Goal: Transaction & Acquisition: Purchase product/service

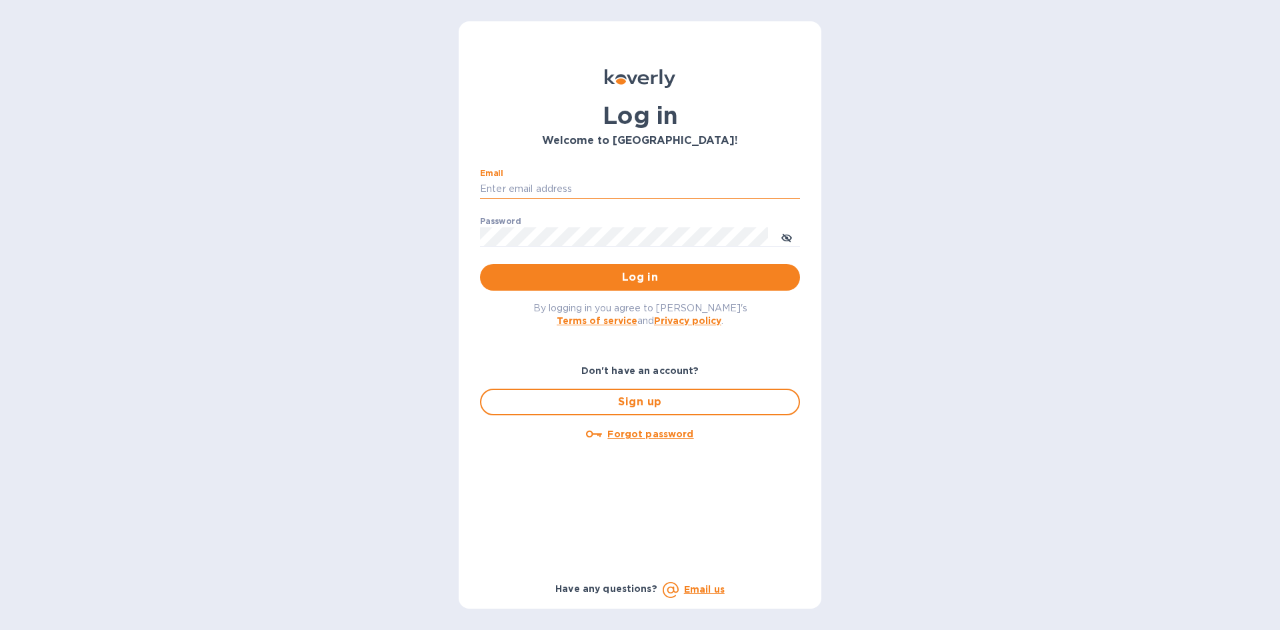
click at [608, 187] on input "Email" at bounding box center [640, 189] width 320 height 20
type input "DCWAPPLIANCES@GMAIL.COM"
click at [599, 247] on div "Password ​" at bounding box center [640, 241] width 320 height 48
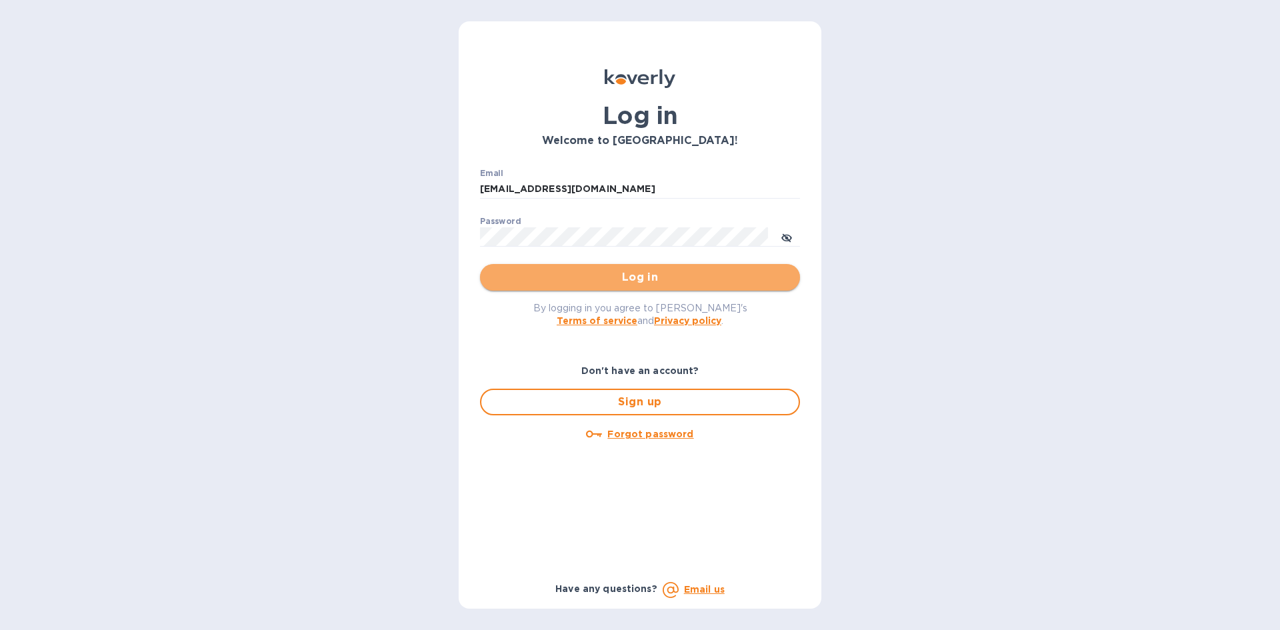
click at [663, 278] on span "Log in" at bounding box center [640, 277] width 299 height 16
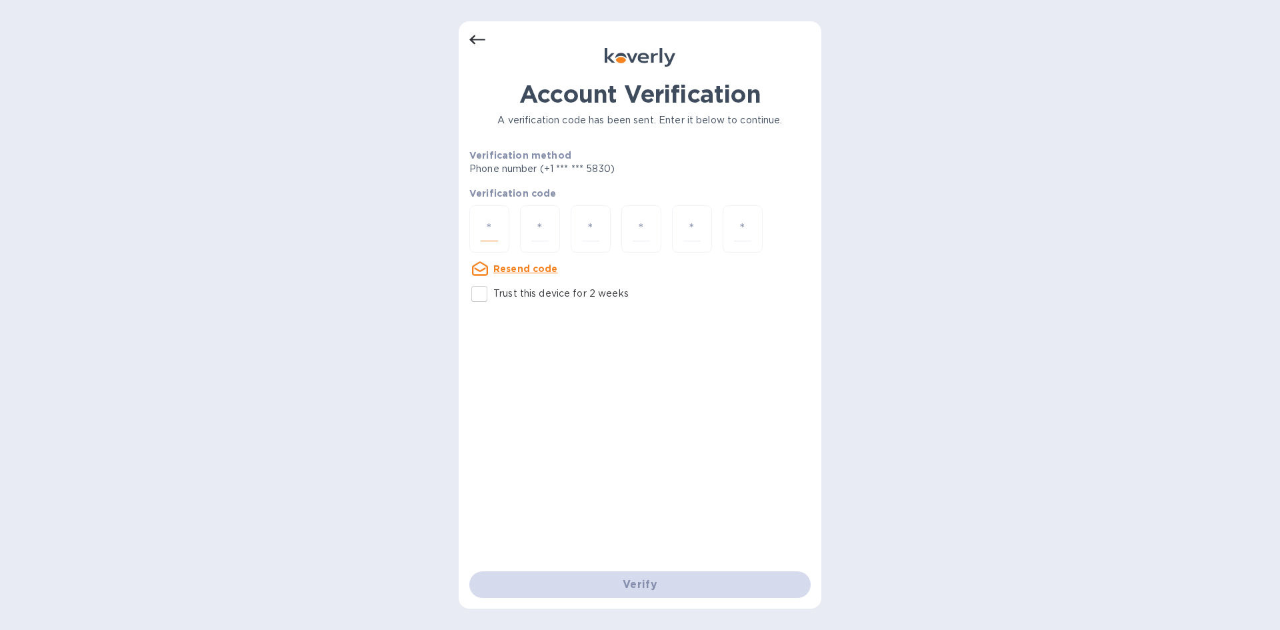
click at [488, 232] on input "number" at bounding box center [489, 229] width 17 height 25
type input "3"
type input "4"
type input "9"
type input "5"
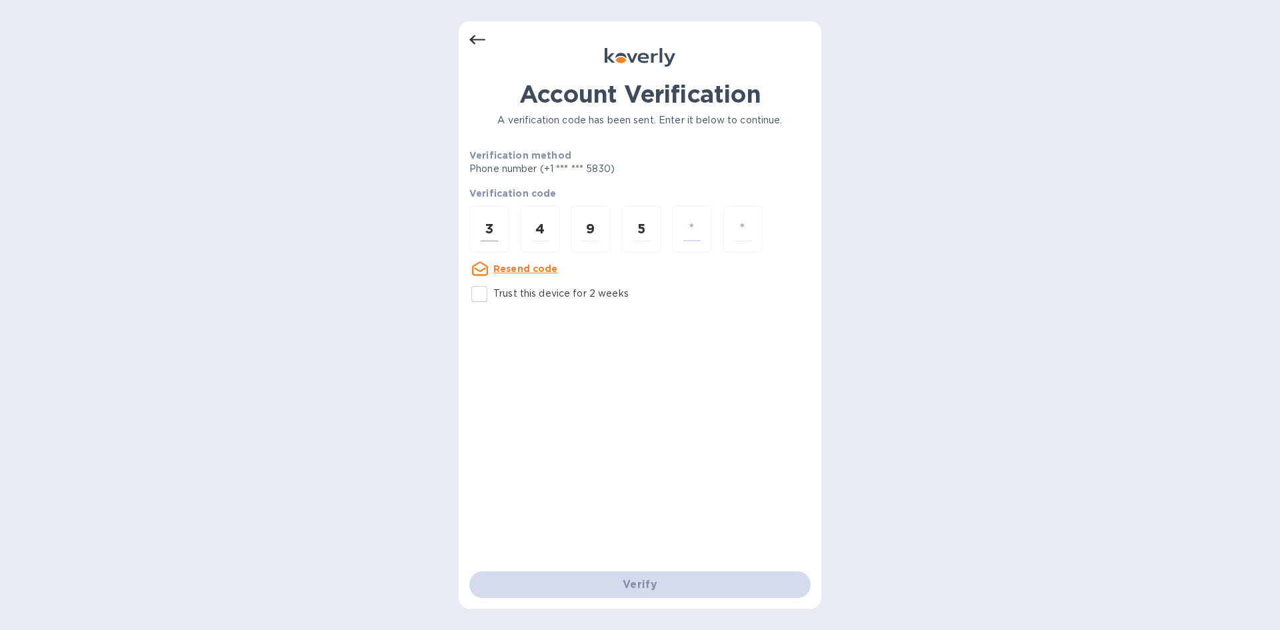
type input "5"
type input "7"
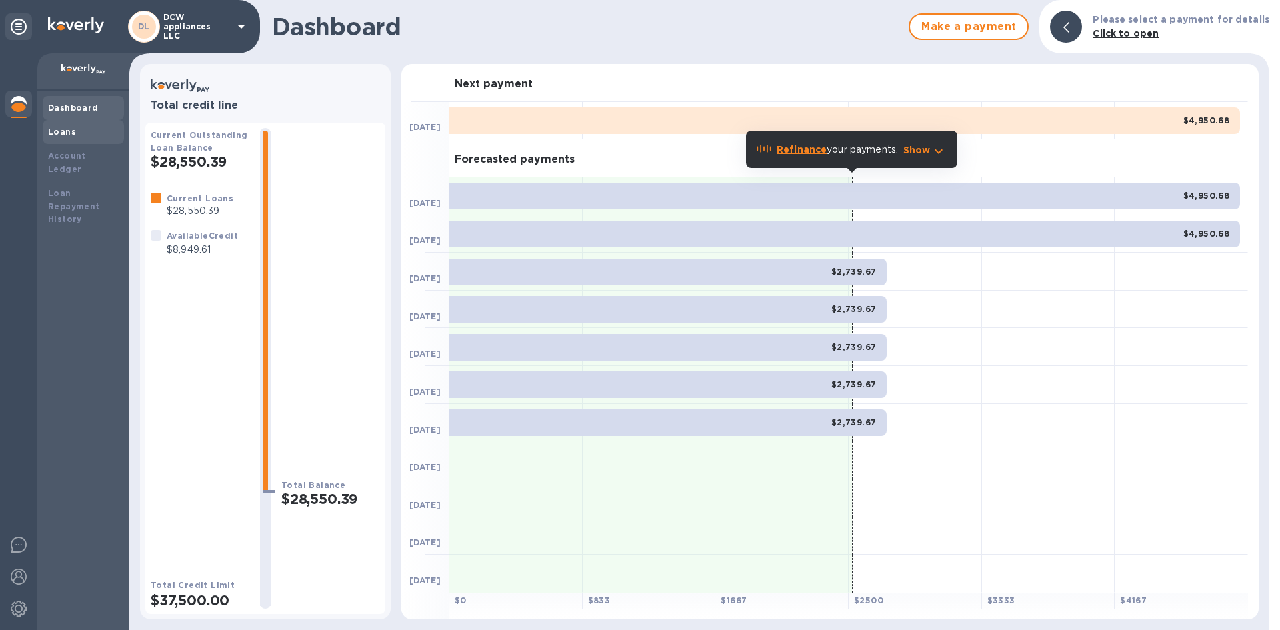
click at [68, 134] on b "Loans" at bounding box center [62, 132] width 28 height 10
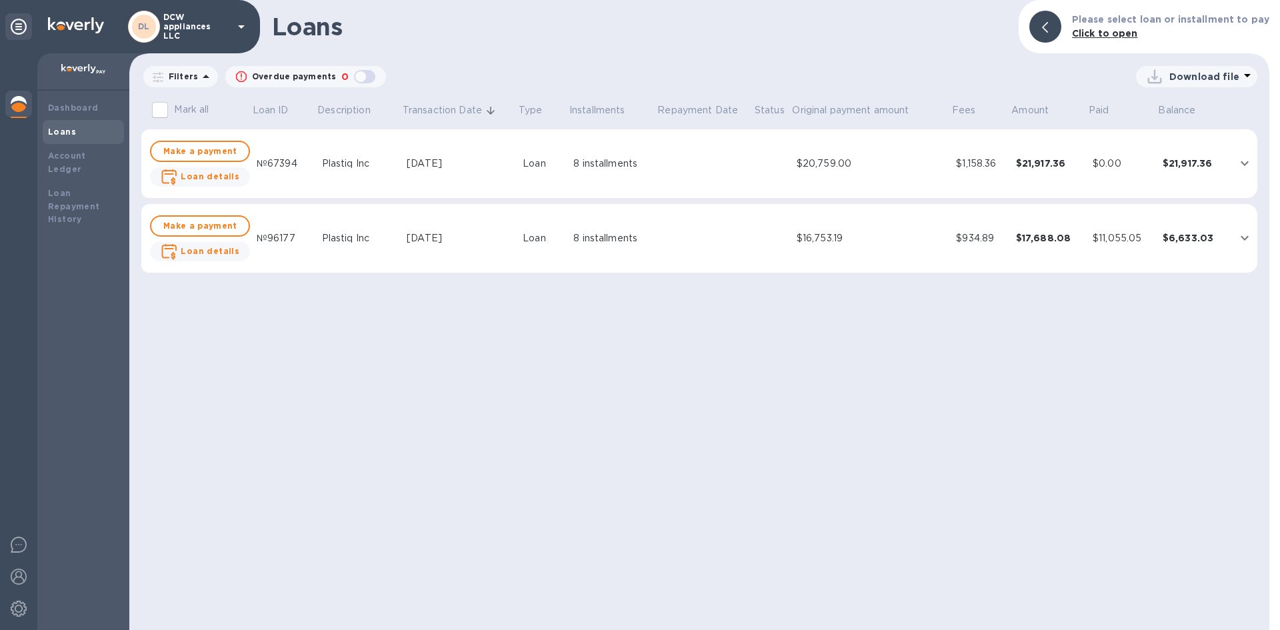
click at [1211, 237] on div "$6,633.03" at bounding box center [1192, 237] width 61 height 13
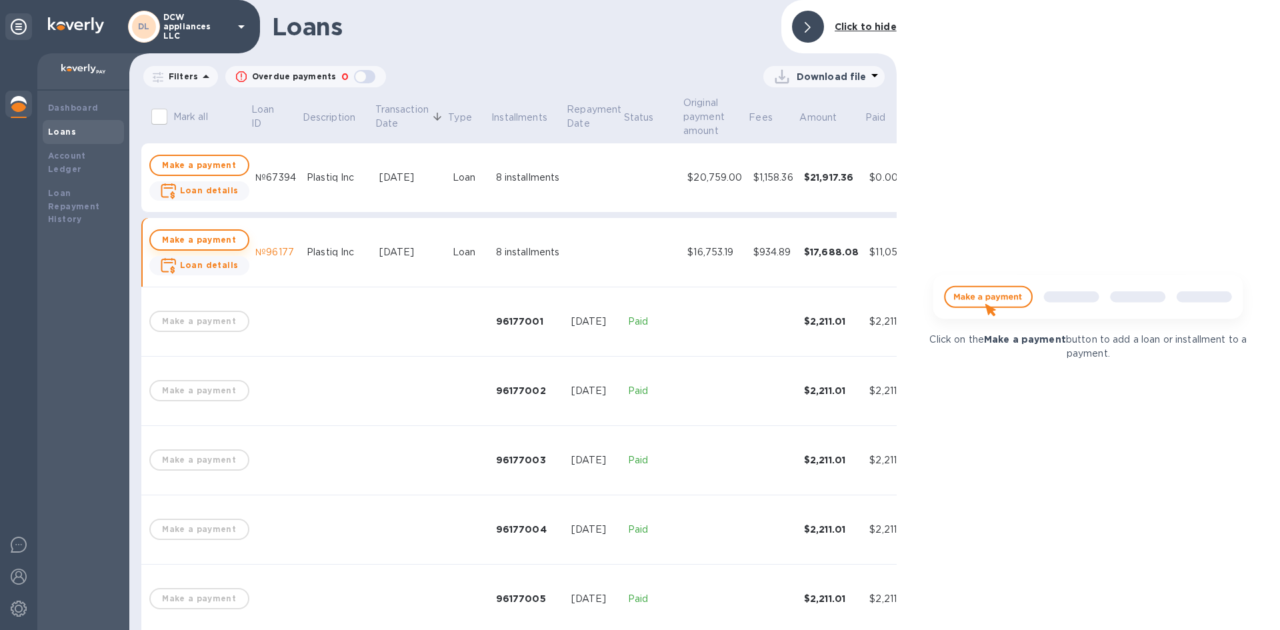
click at [213, 242] on span "Make a payment" at bounding box center [199, 240] width 76 height 16
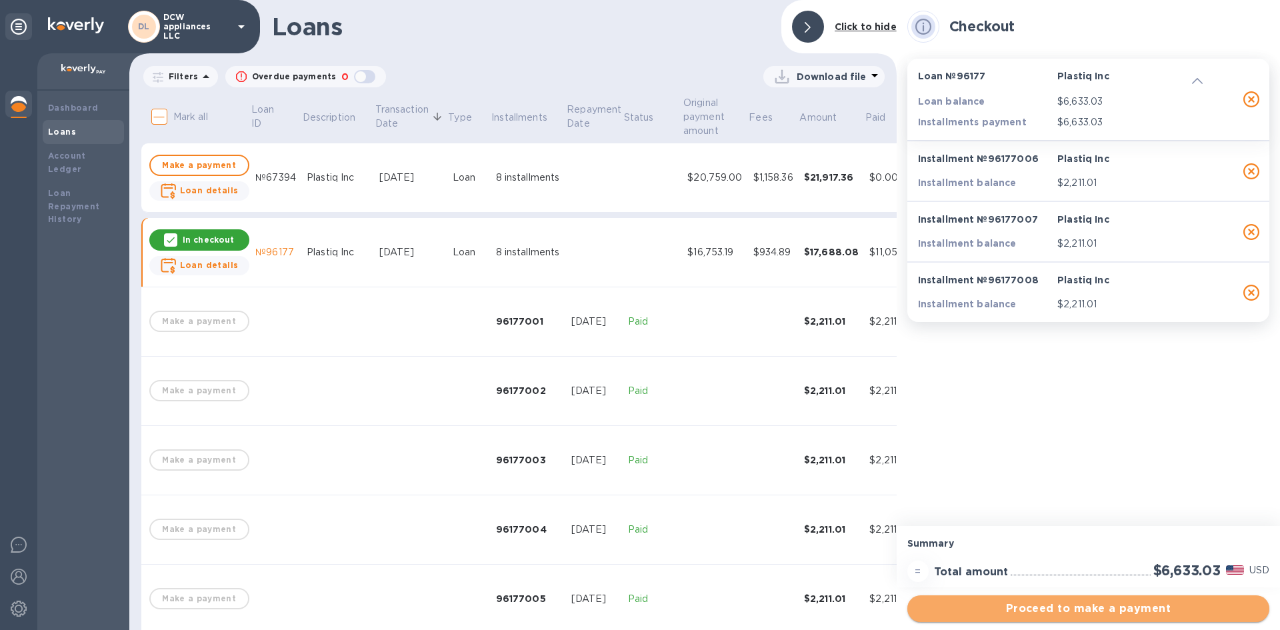
click at [1080, 614] on span "Proceed to make a payment" at bounding box center [1088, 609] width 341 height 16
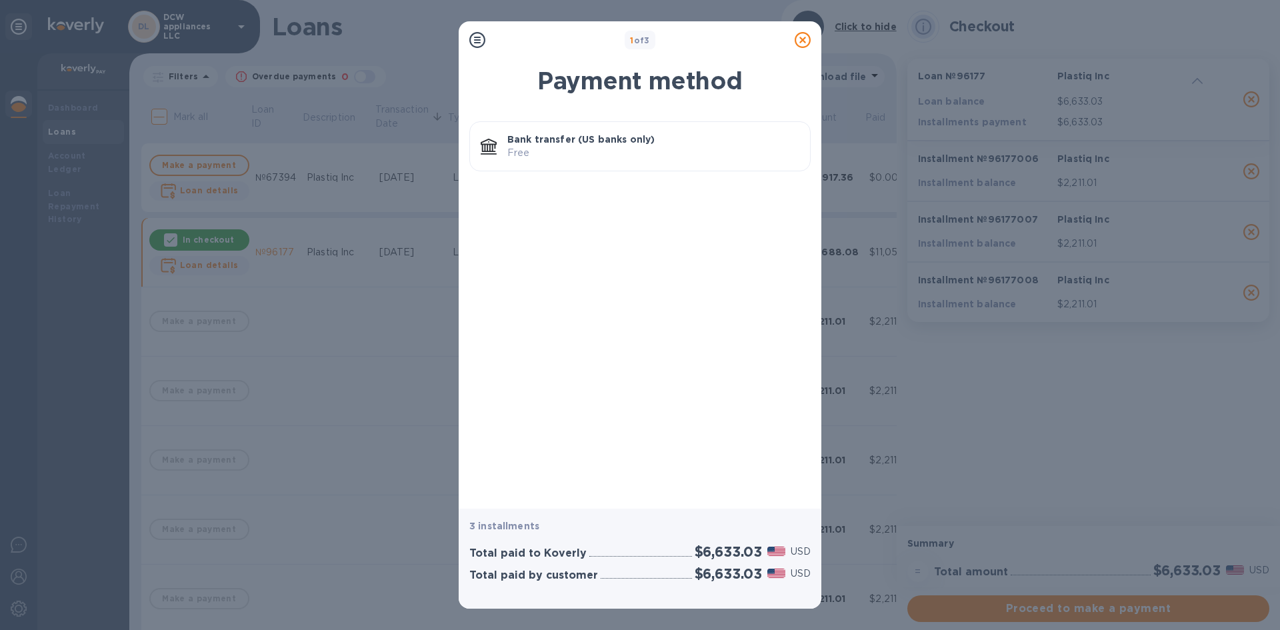
click at [613, 147] on p "Free" at bounding box center [653, 153] width 292 height 14
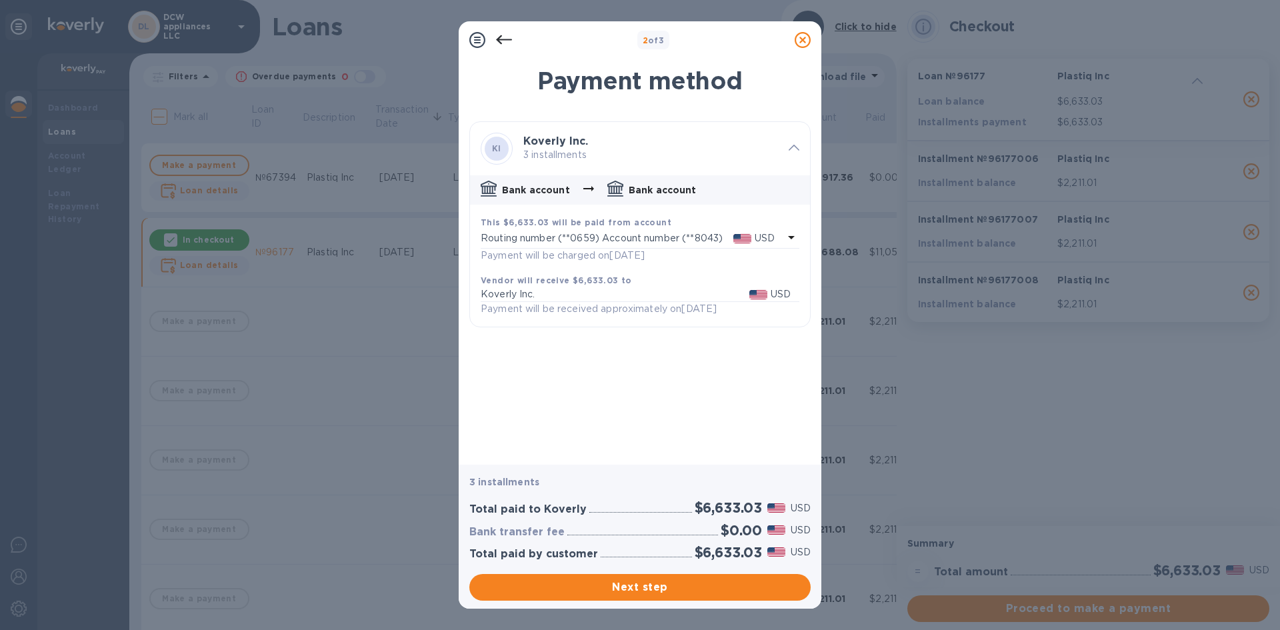
click at [555, 147] on b "Koverly Inc." at bounding box center [555, 141] width 65 height 13
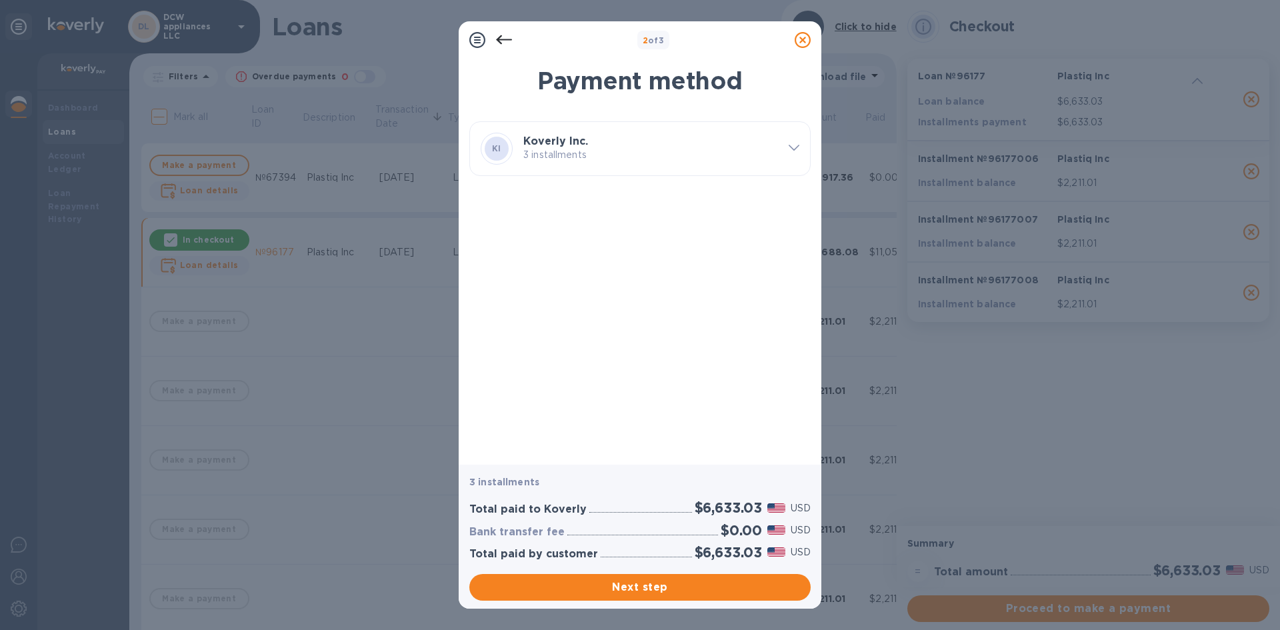
click at [581, 148] on p "3 installments" at bounding box center [650, 155] width 255 height 14
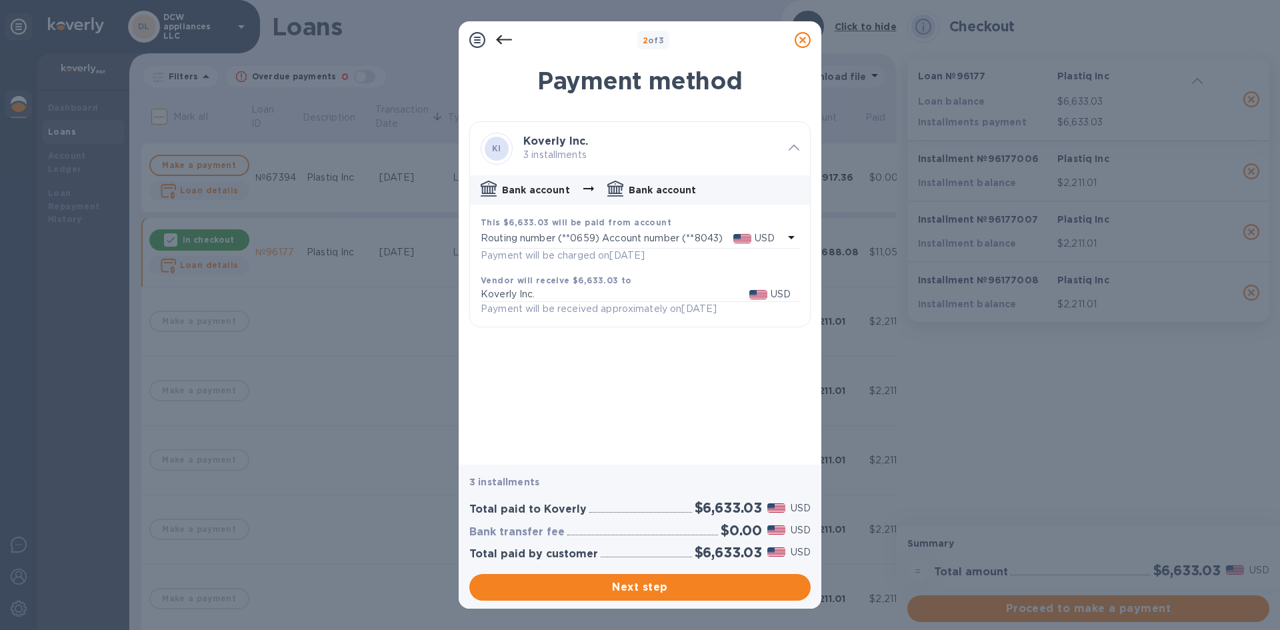
click at [713, 247] on div "Routing number (**0659) Account number (**8043) USD" at bounding box center [632, 238] width 303 height 19
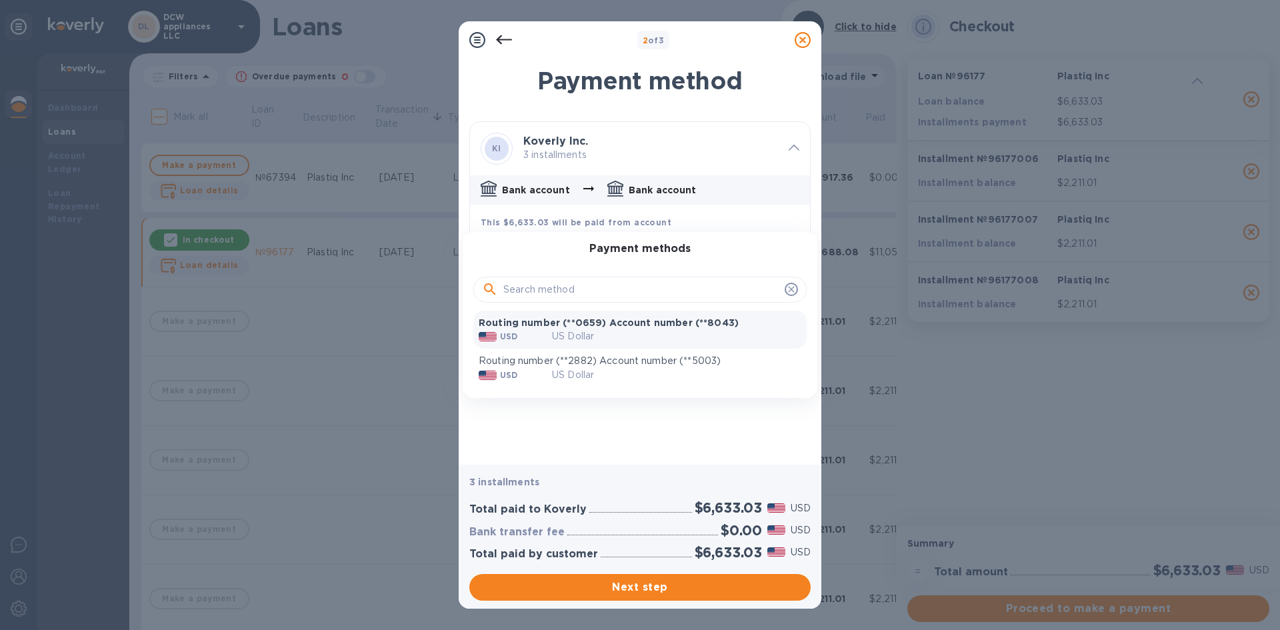
click at [686, 425] on div at bounding box center [640, 315] width 1280 height 630
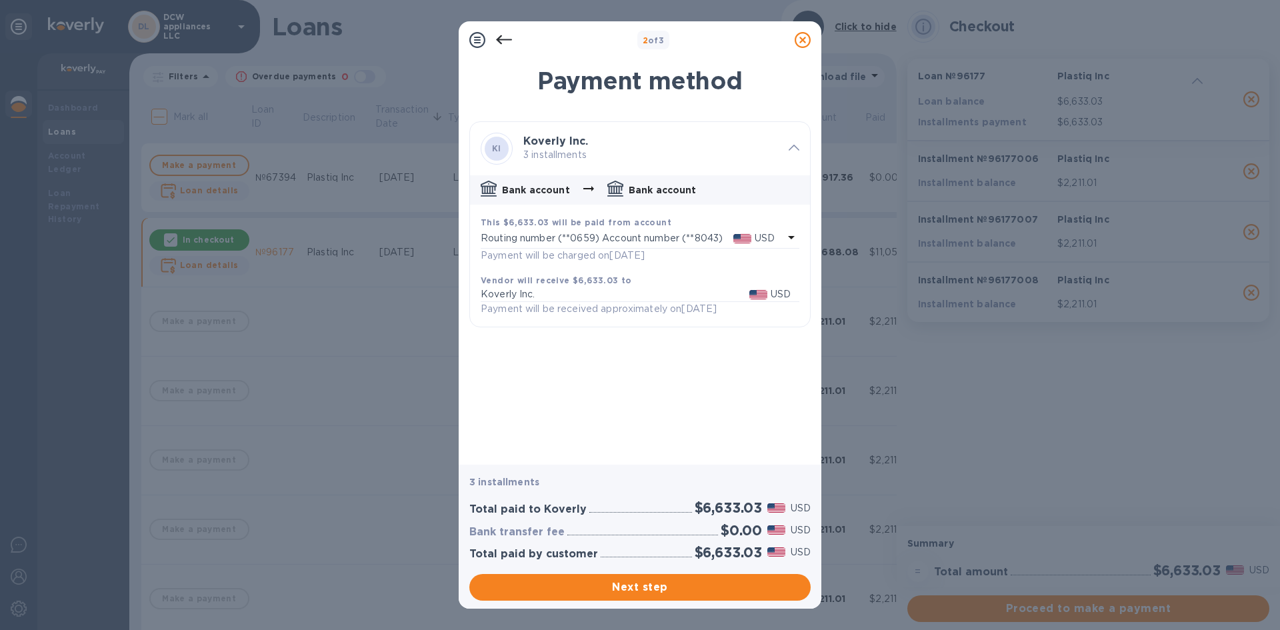
click at [716, 310] on p "Payment will be received approximately on [DATE]" at bounding box center [599, 309] width 236 height 14
click at [773, 294] on p "USD" at bounding box center [780, 294] width 20 height 14
click at [552, 295] on p "Koverly Inc." at bounding box center [615, 294] width 269 height 14
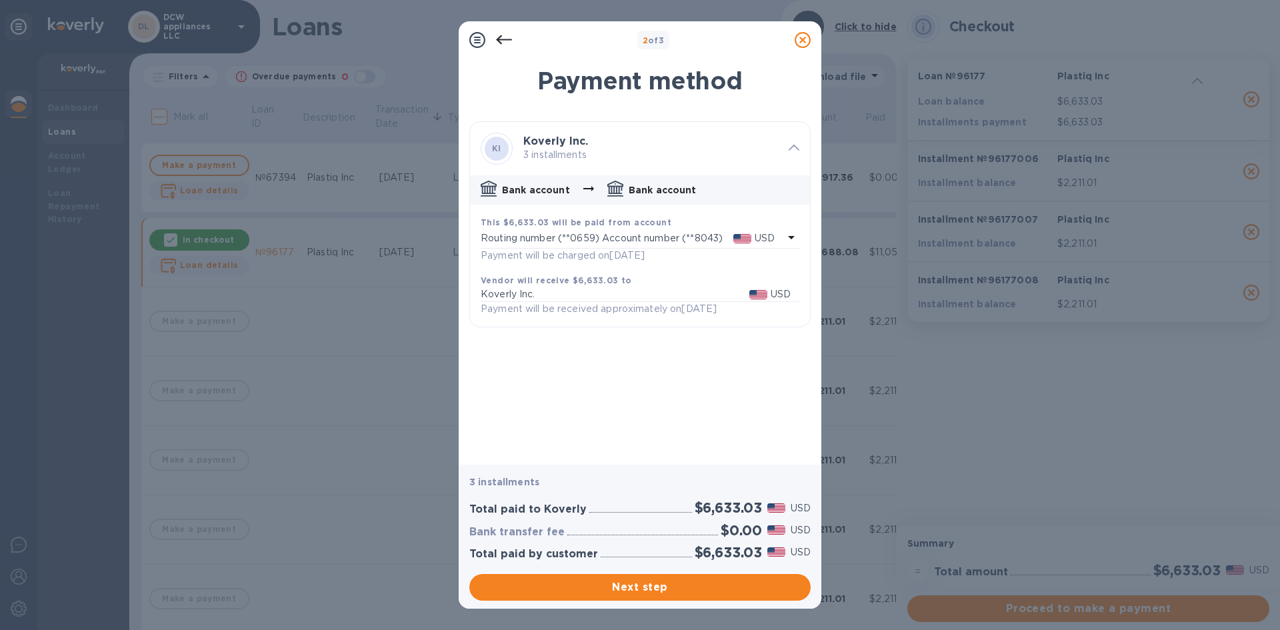
click at [652, 349] on div "Payment method KI Koverly Inc. 3 installments Bank account Bank account This $6…" at bounding box center [640, 258] width 363 height 414
click at [802, 38] on icon at bounding box center [802, 40] width 16 height 16
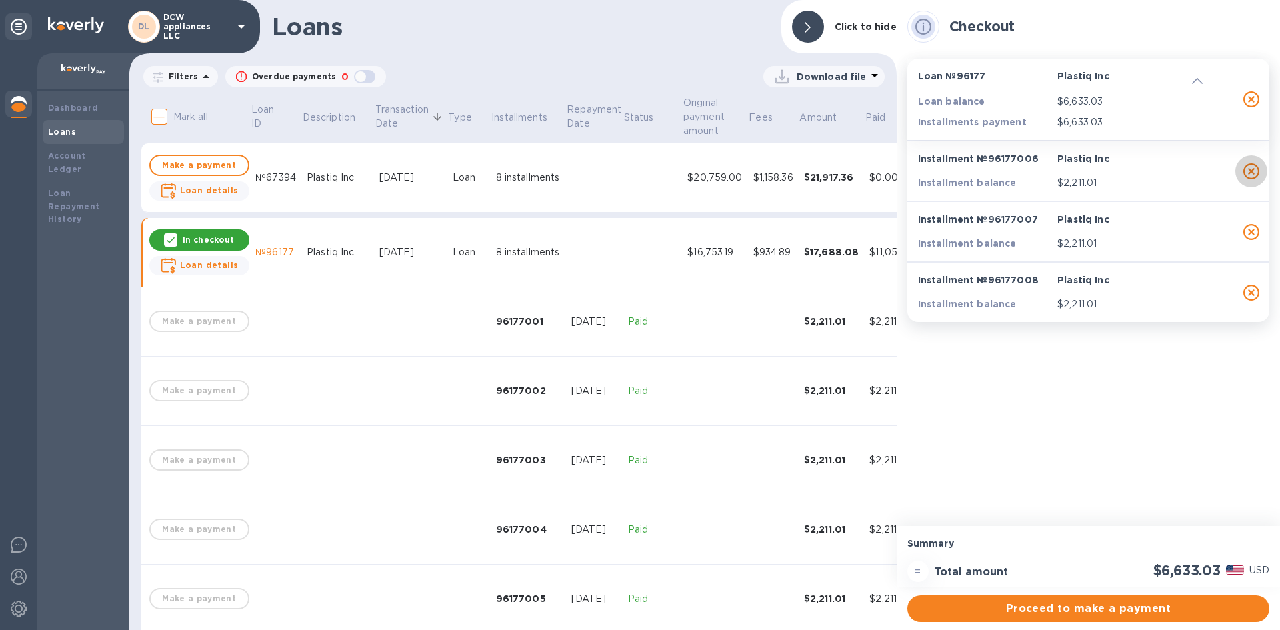
click at [1257, 175] on icon "button" at bounding box center [1251, 171] width 16 height 16
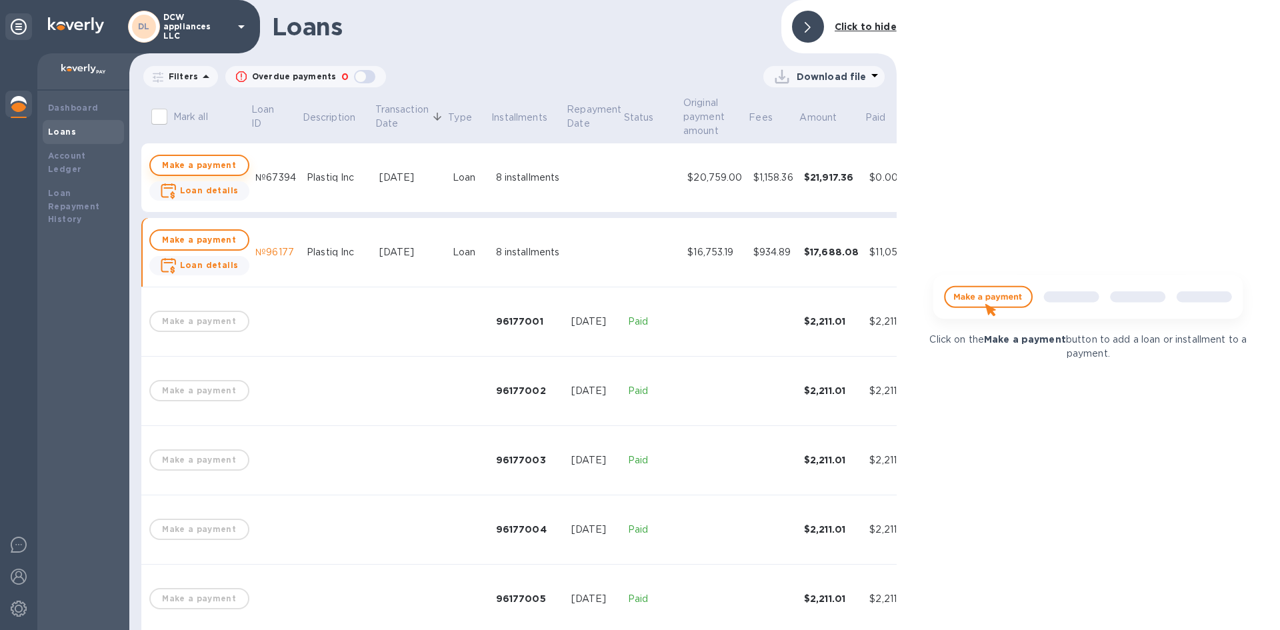
click at [197, 169] on span "Make a payment" at bounding box center [199, 165] width 76 height 16
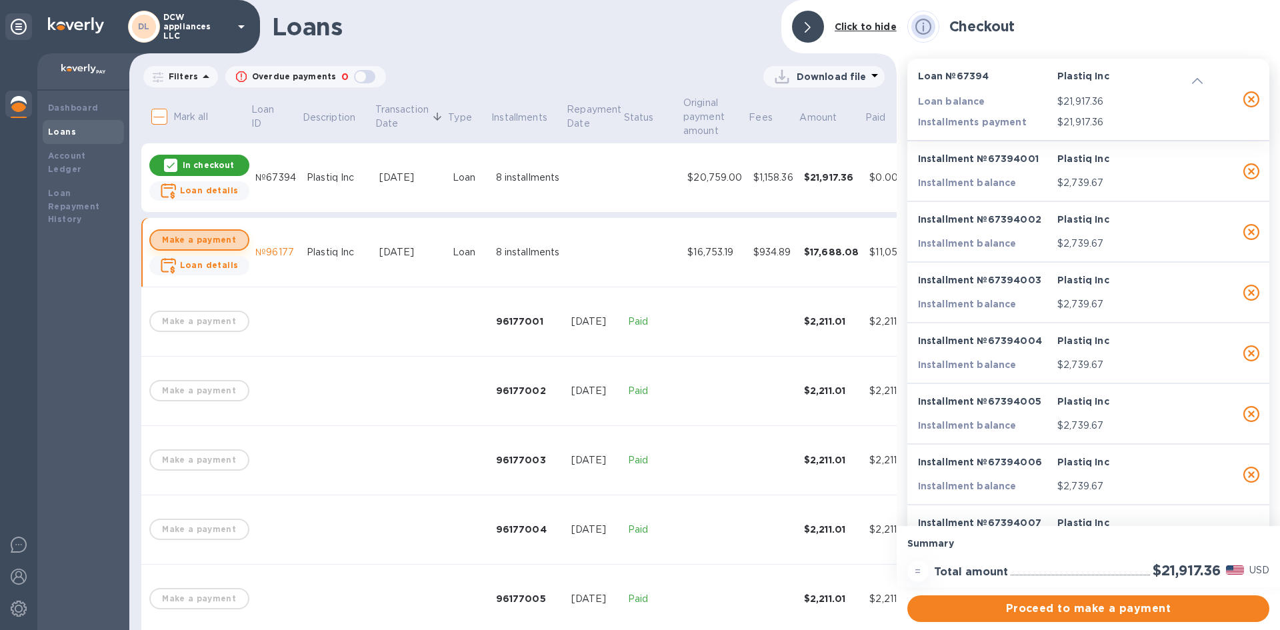
click at [229, 231] on button "Make a payment" at bounding box center [199, 239] width 100 height 21
click at [229, 231] on div "In checkout" at bounding box center [199, 239] width 100 height 21
checkbox input "false"
click at [226, 169] on p "In checkout" at bounding box center [208, 164] width 51 height 11
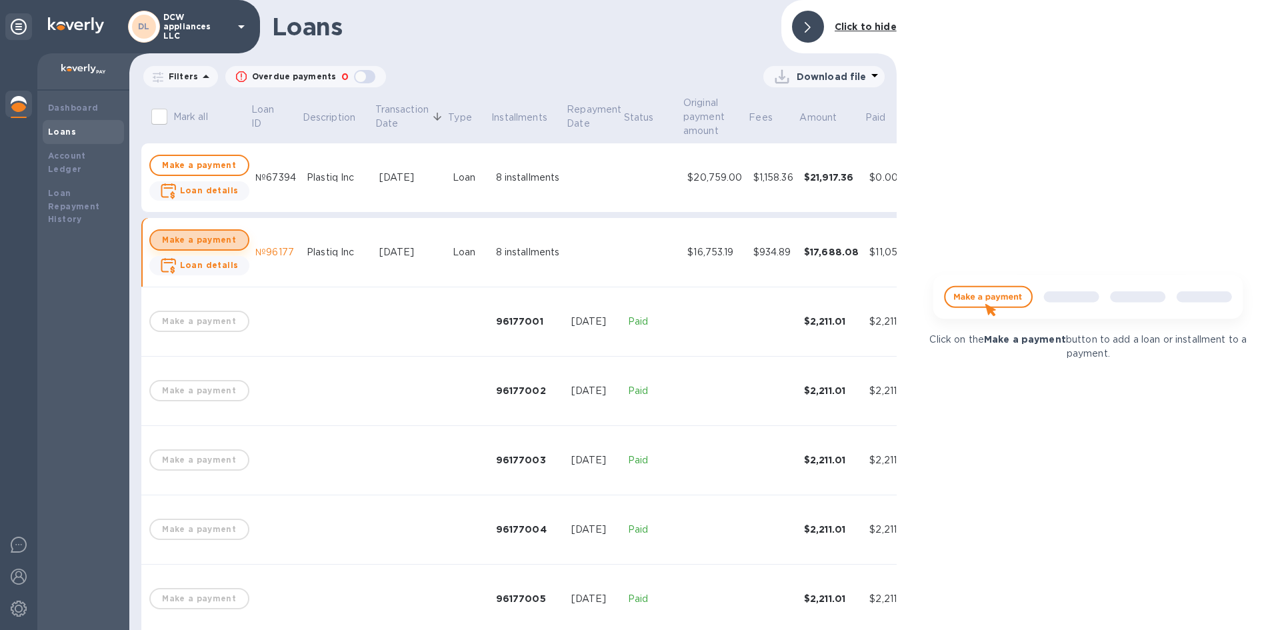
click at [225, 235] on span "Make a payment" at bounding box center [199, 240] width 76 height 16
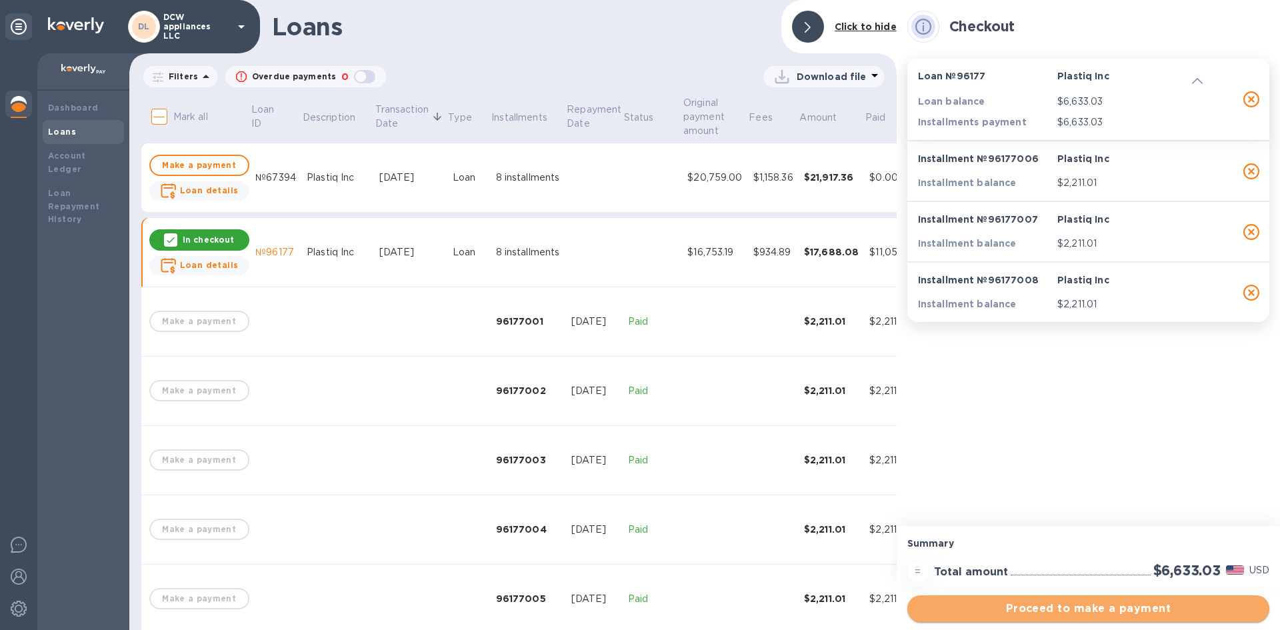
click at [1088, 607] on span "Proceed to make a payment" at bounding box center [1088, 609] width 341 height 16
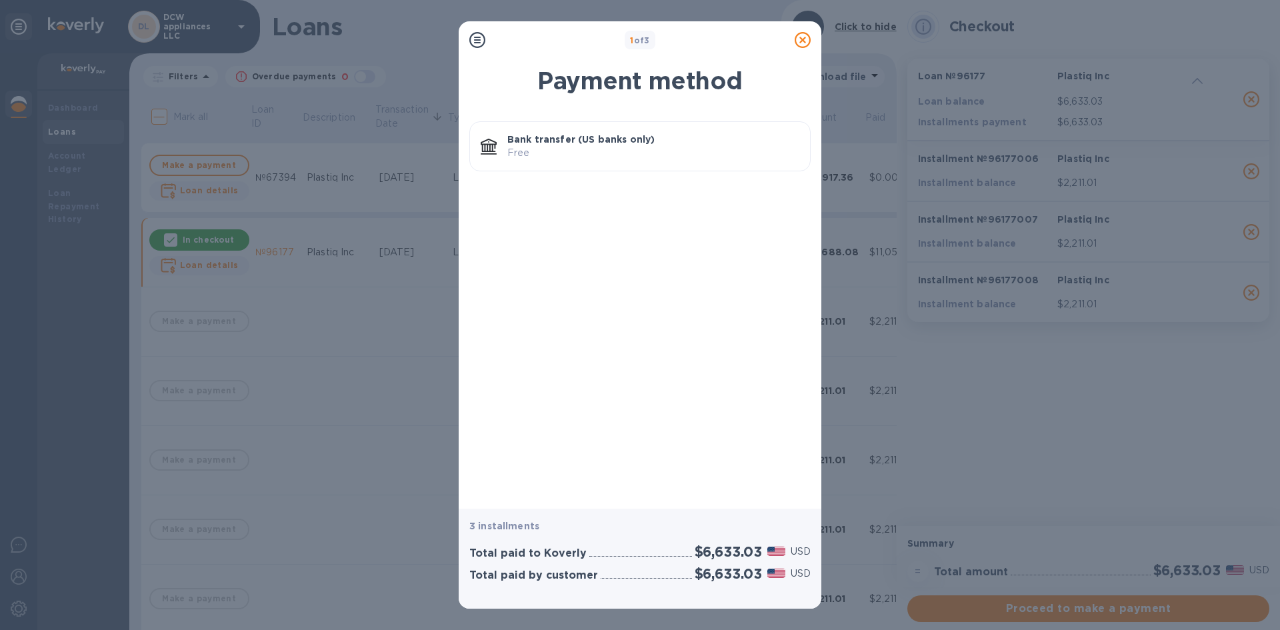
click at [714, 142] on p "Bank transfer (US banks only)" at bounding box center [653, 139] width 292 height 13
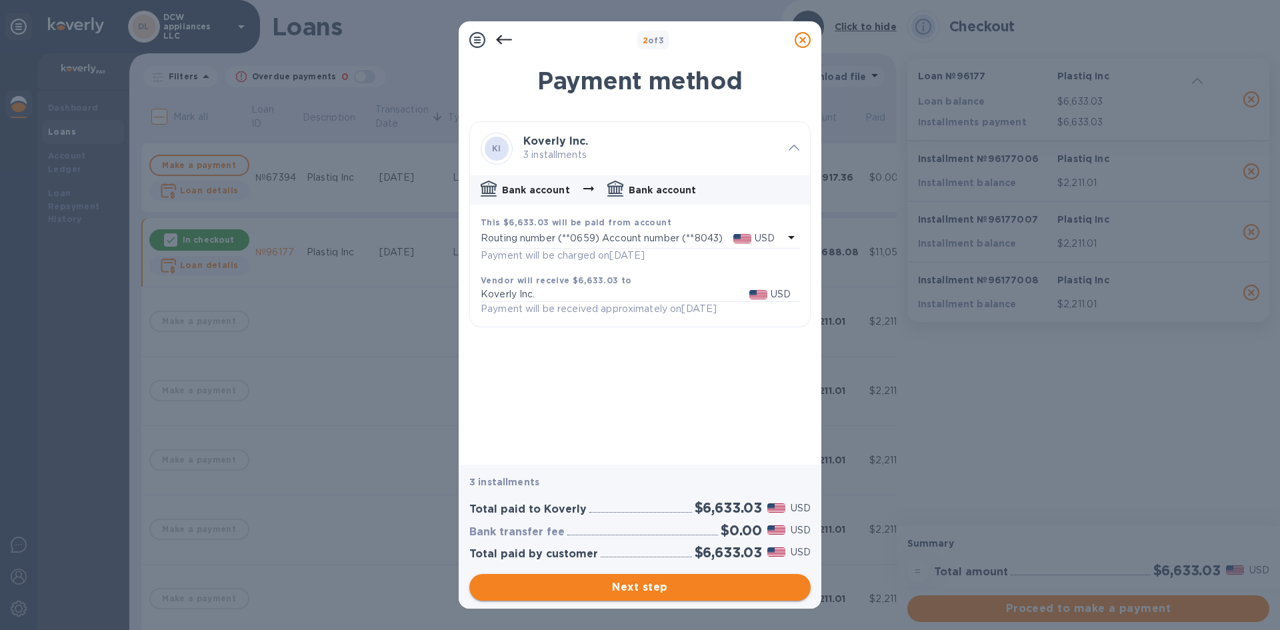
click at [733, 585] on span "Next step" at bounding box center [640, 587] width 320 height 16
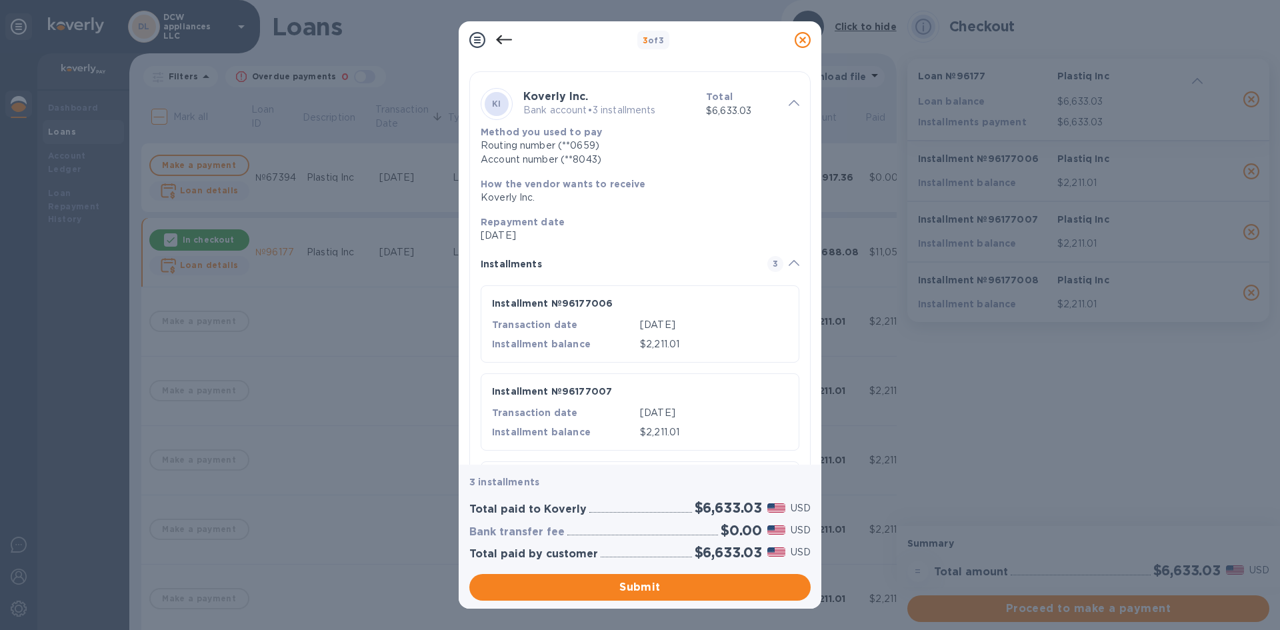
scroll to position [157, 0]
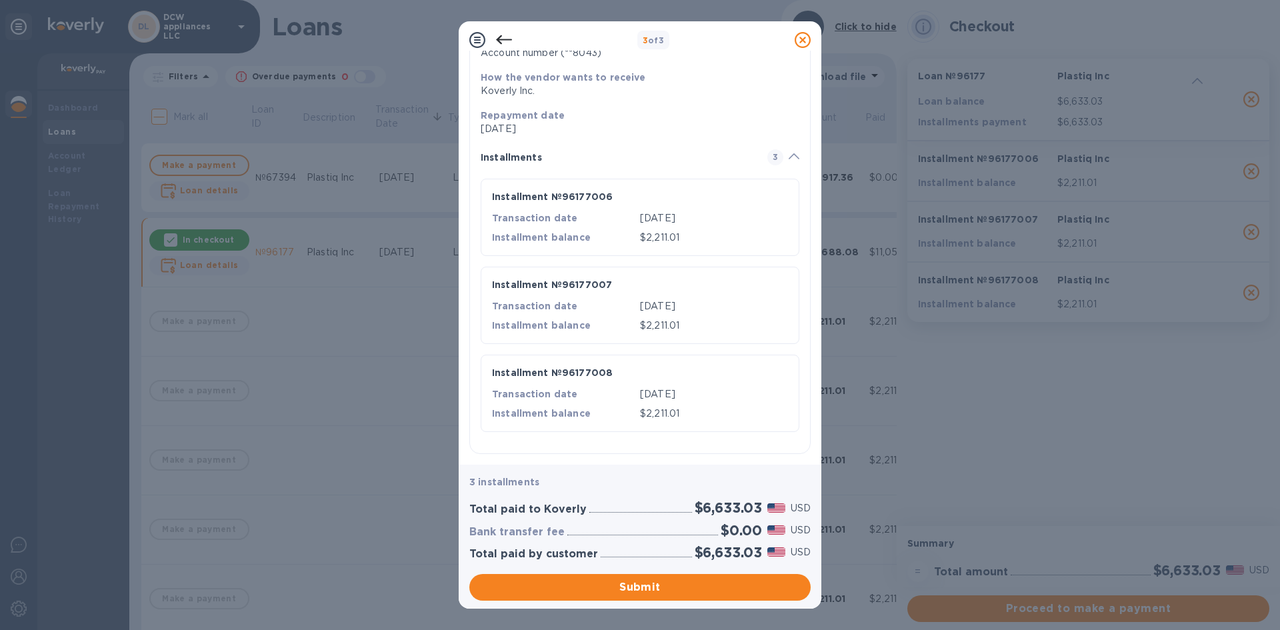
click at [640, 212] on p "[DATE]" at bounding box center [714, 218] width 148 height 14
click at [800, 33] on icon at bounding box center [802, 40] width 16 height 16
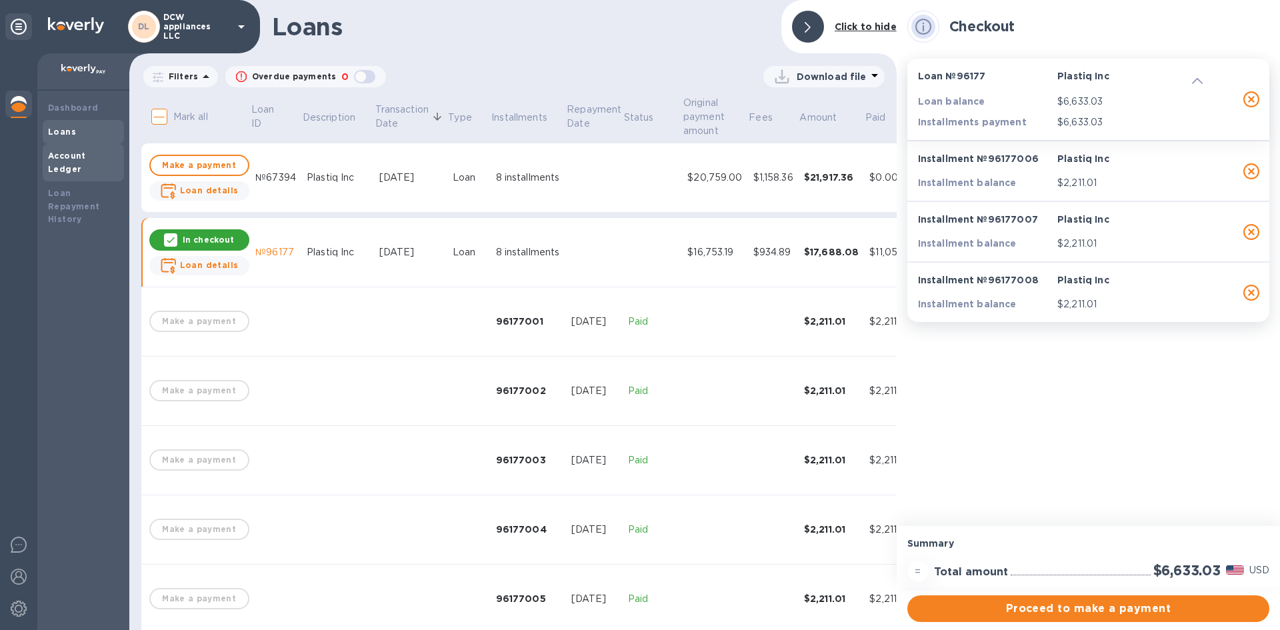
click at [88, 161] on div "Account Ledger" at bounding box center [83, 162] width 71 height 27
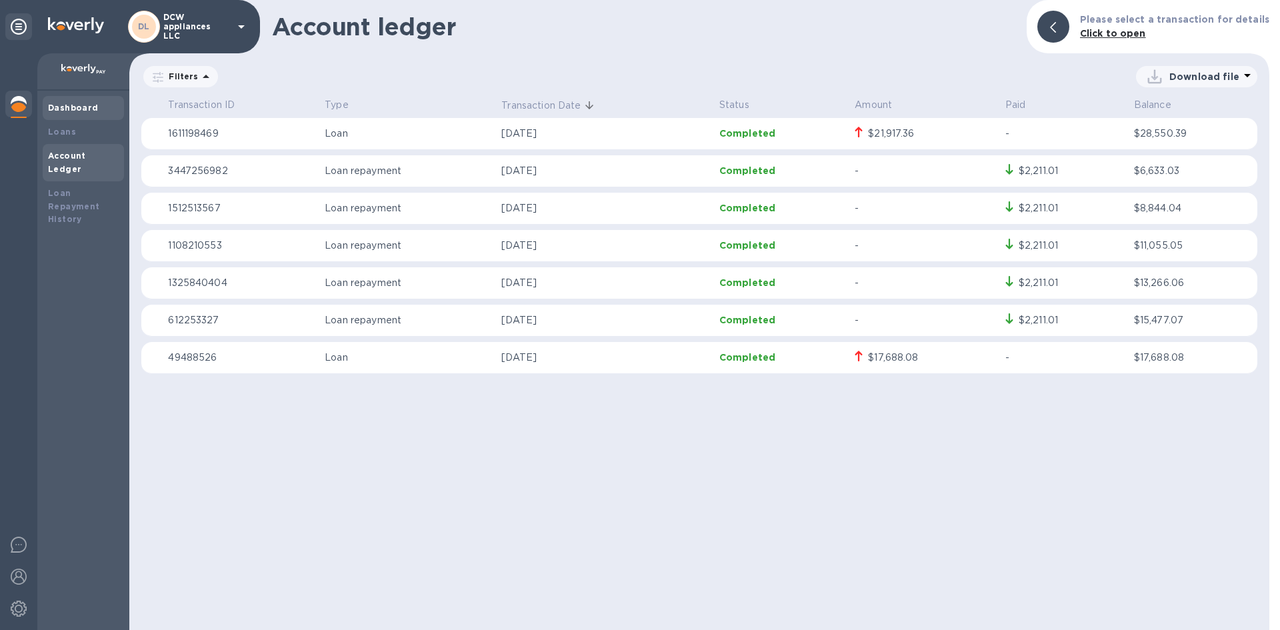
click at [89, 105] on b "Dashboard" at bounding box center [73, 108] width 51 height 10
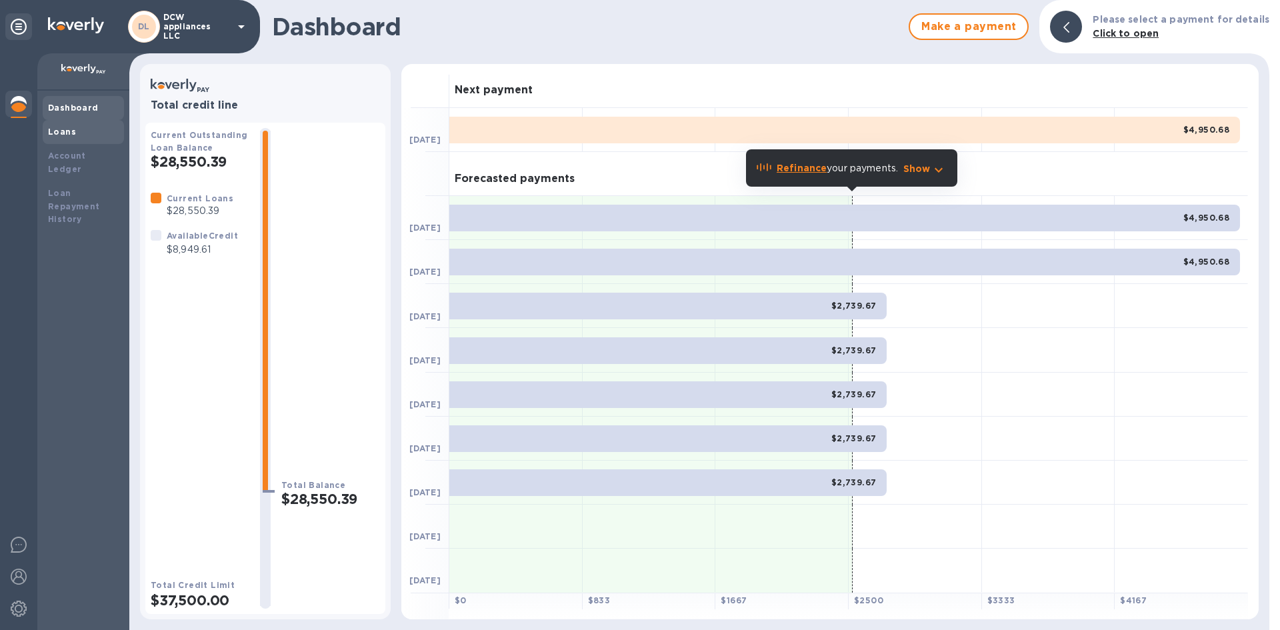
click at [90, 130] on div "Loans" at bounding box center [83, 131] width 71 height 13
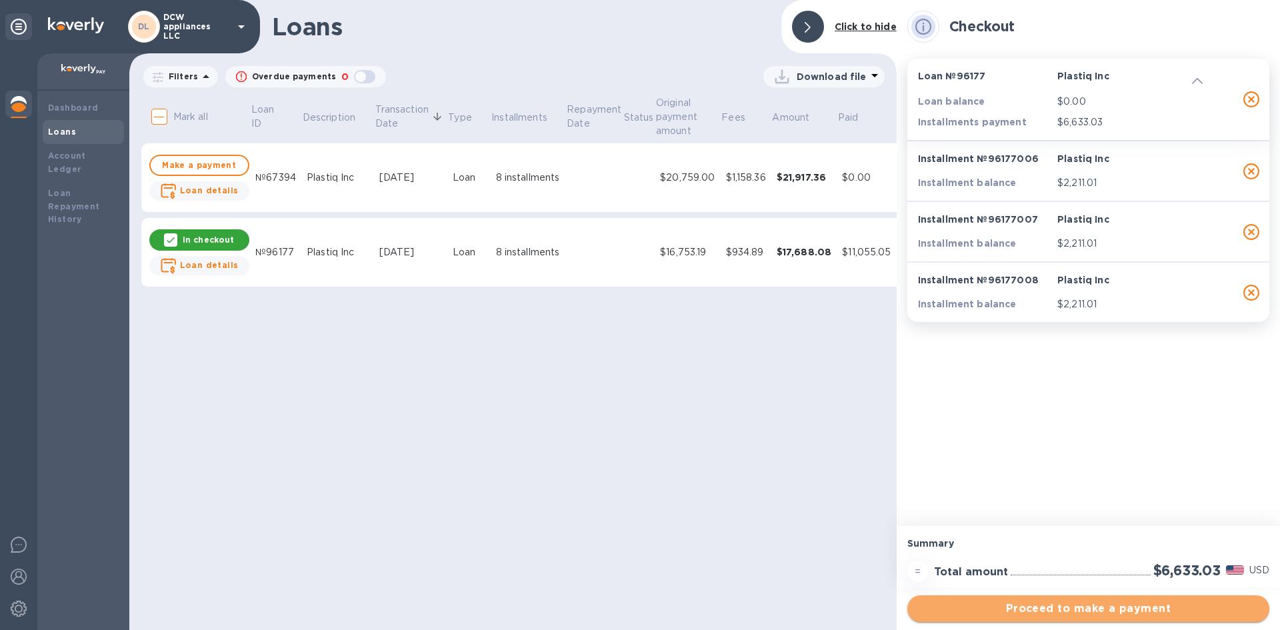
click at [1134, 604] on span "Proceed to make a payment" at bounding box center [1088, 609] width 341 height 16
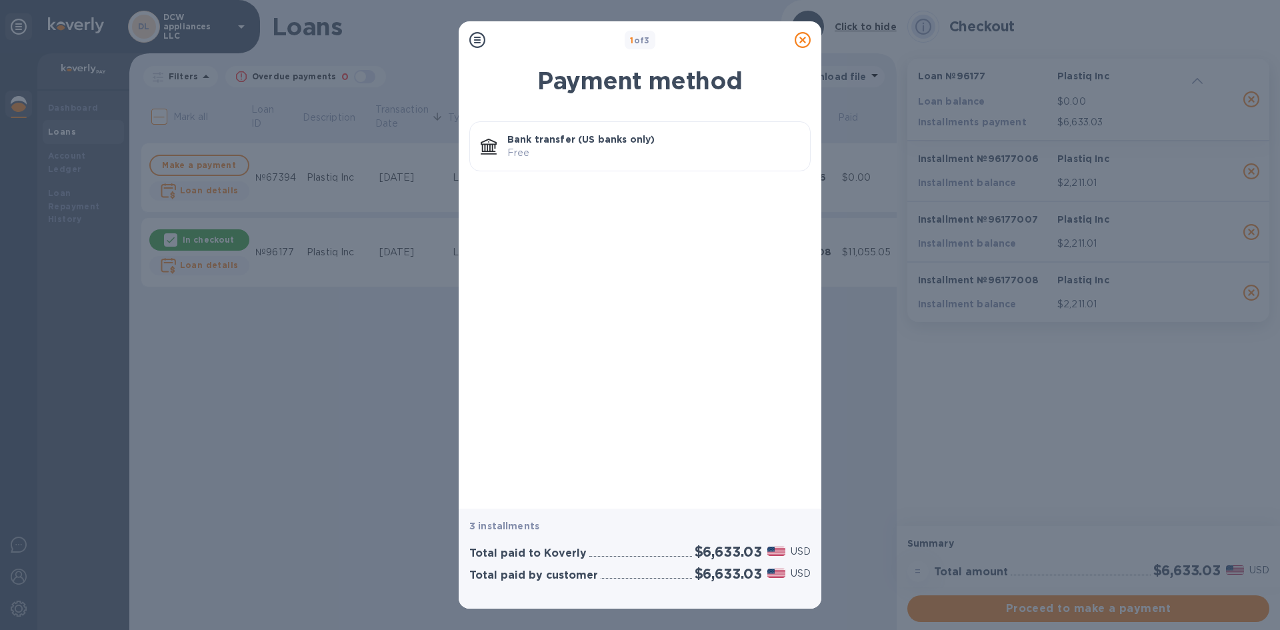
click at [724, 165] on div "Bank transfer (US banks only) Free" at bounding box center [653, 146] width 303 height 38
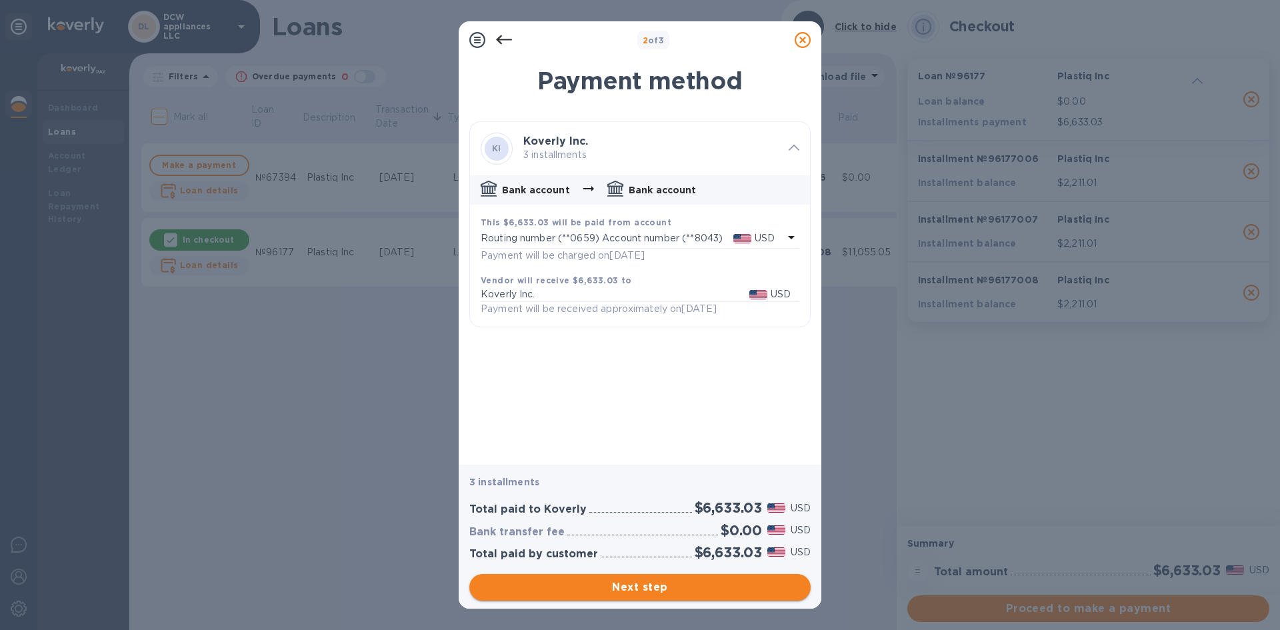
click at [662, 585] on span "Next step" at bounding box center [640, 587] width 320 height 16
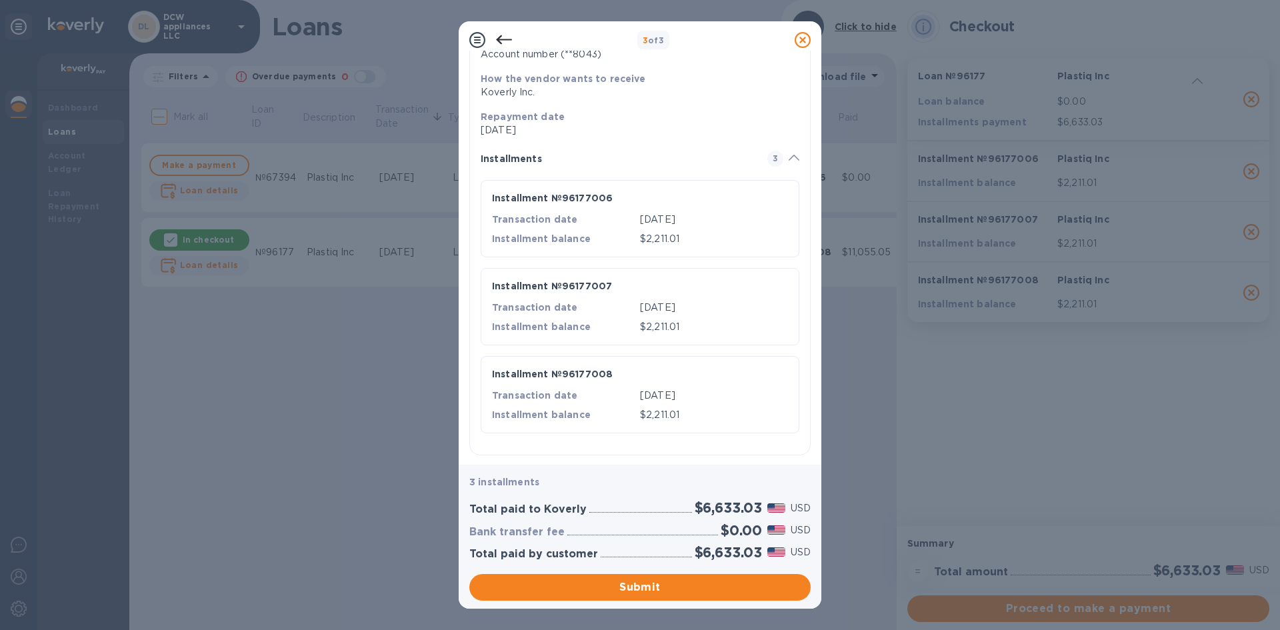
scroll to position [157, 0]
click at [802, 41] on icon at bounding box center [802, 40] width 16 height 16
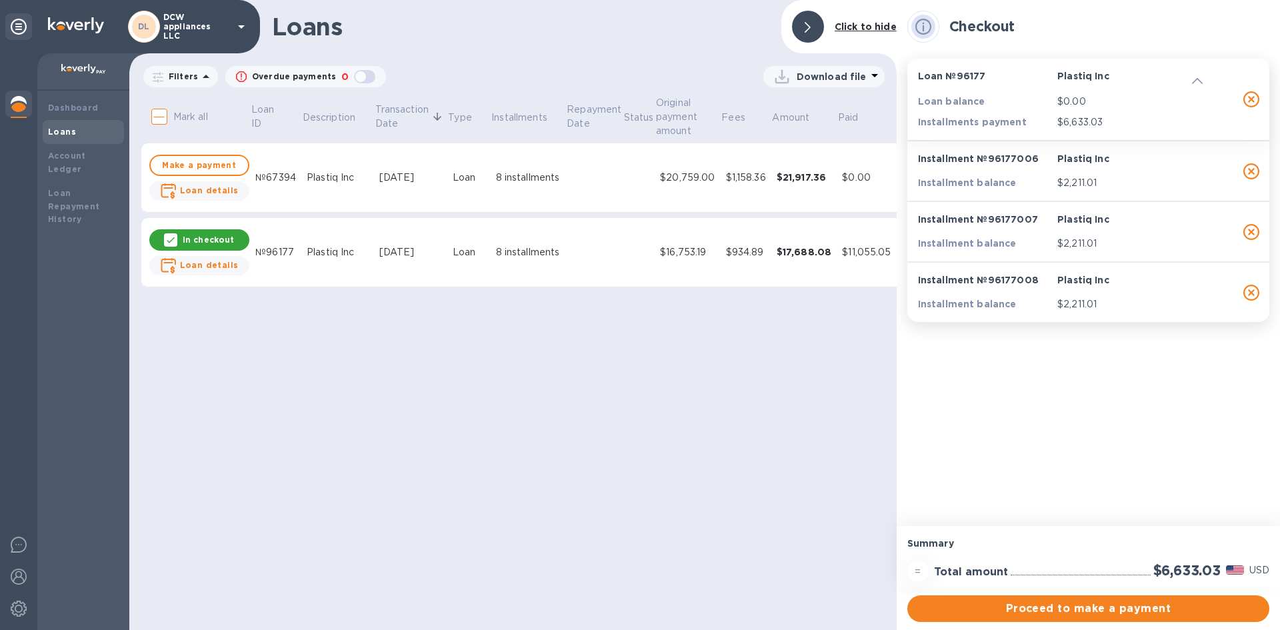
click at [855, 26] on b "Click to hide" at bounding box center [865, 26] width 62 height 11
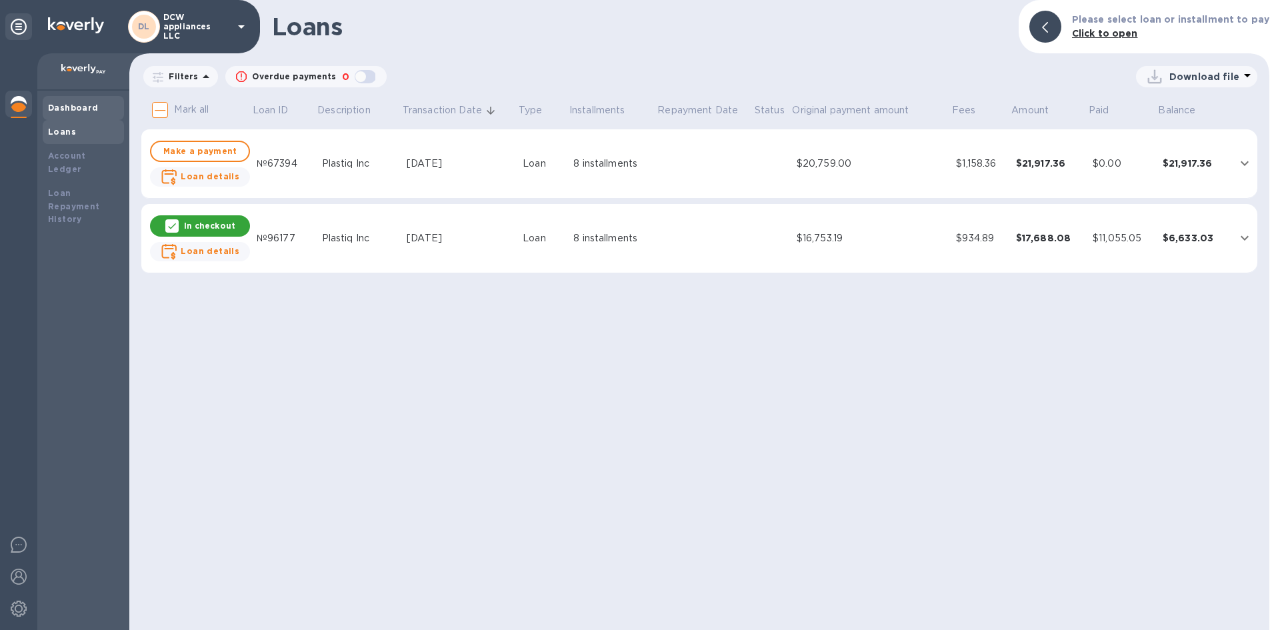
click at [88, 108] on b "Dashboard" at bounding box center [73, 108] width 51 height 10
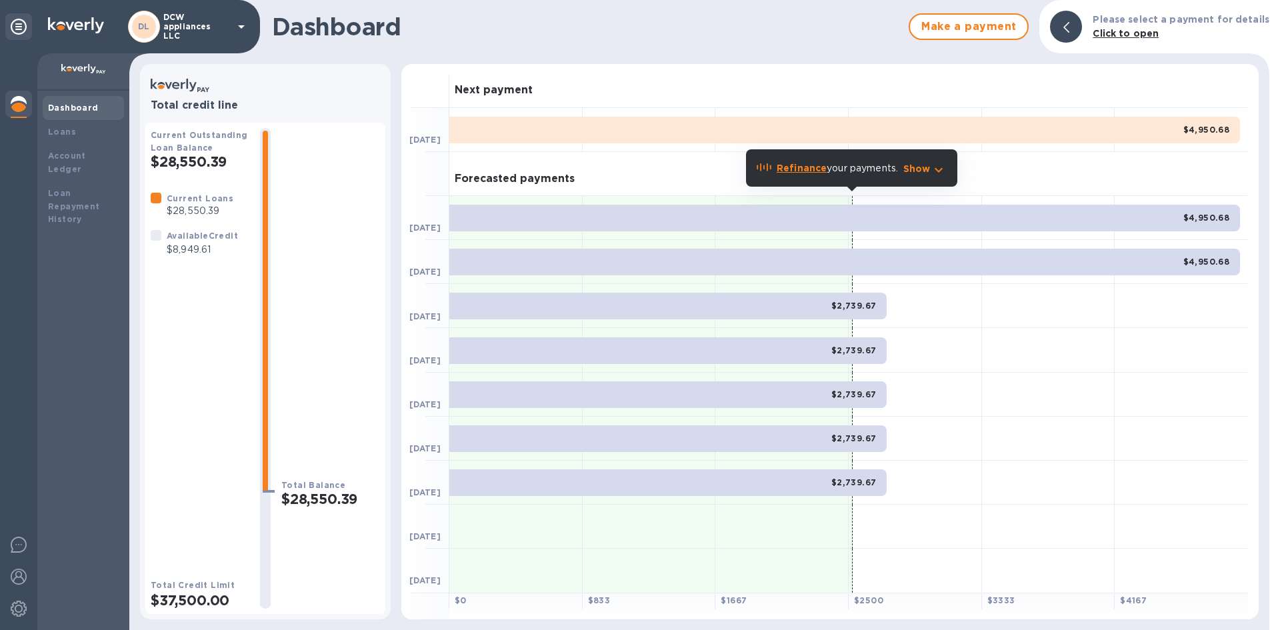
click at [811, 167] on b "Refinance" at bounding box center [801, 168] width 50 height 11
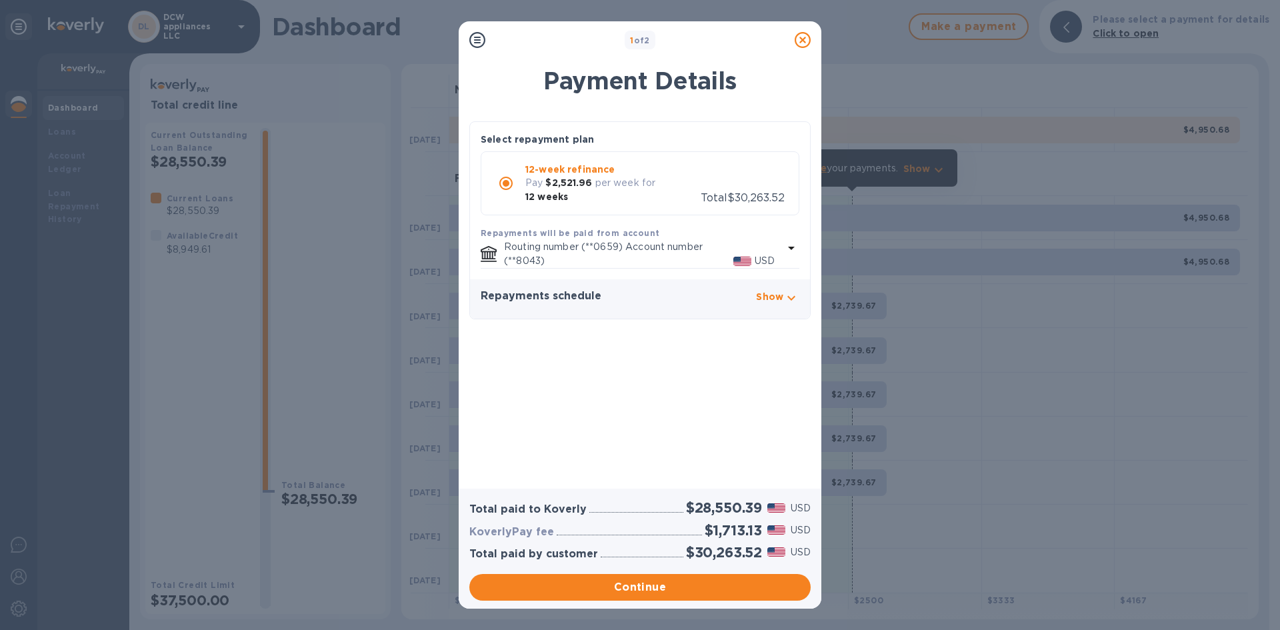
click at [807, 43] on icon at bounding box center [802, 40] width 16 height 16
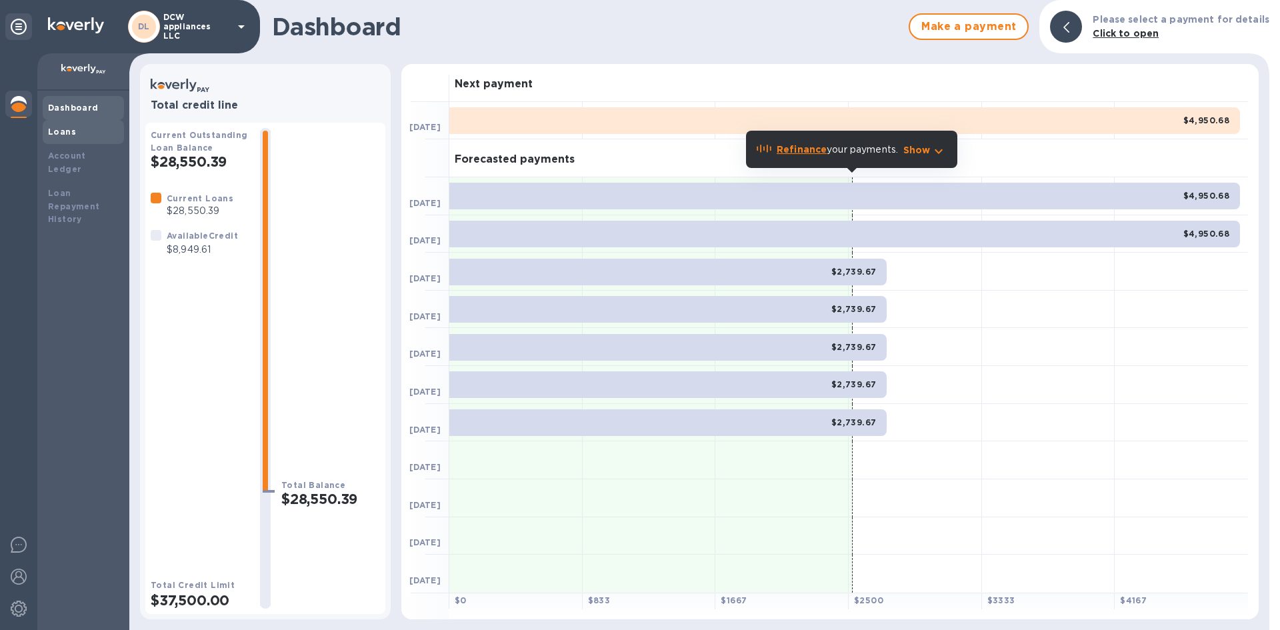
click at [65, 134] on b "Loans" at bounding box center [62, 132] width 28 height 10
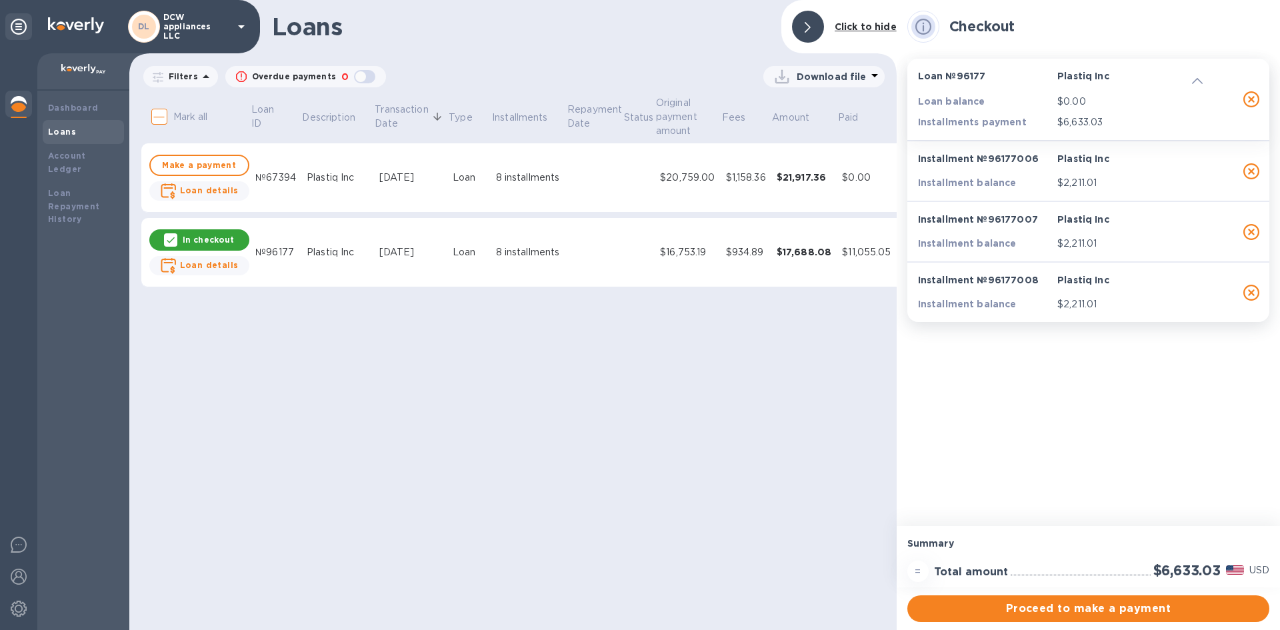
click at [1192, 82] on icon at bounding box center [1197, 81] width 11 height 6
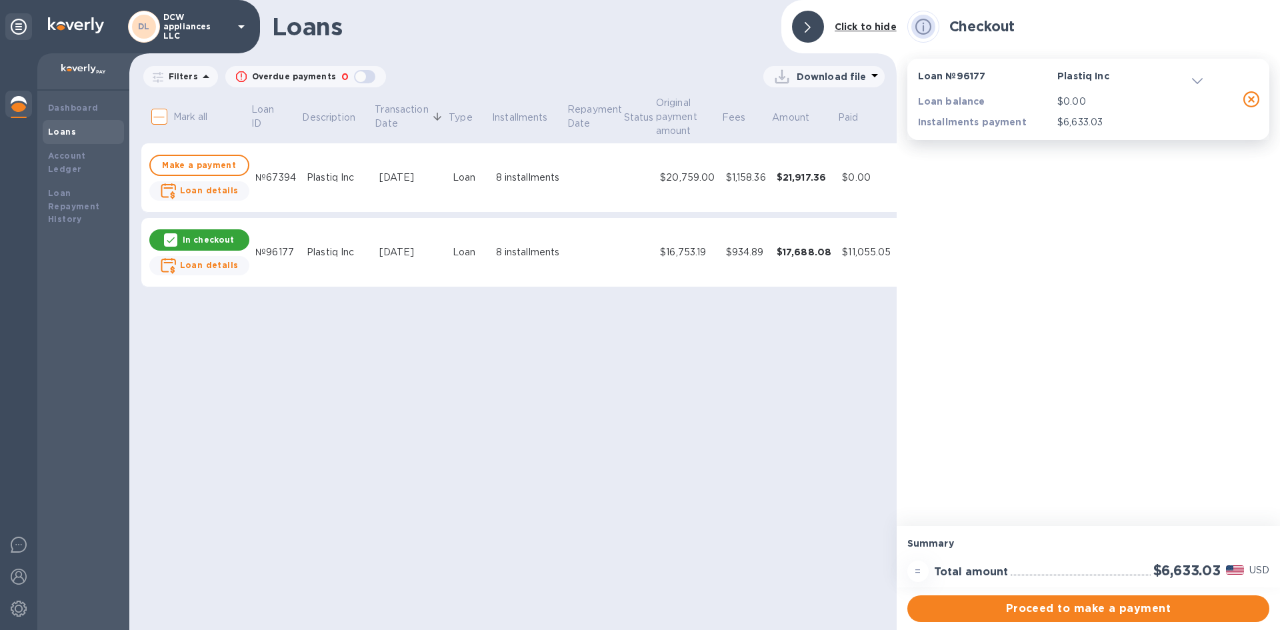
click at [1194, 79] on icon at bounding box center [1197, 81] width 11 height 6
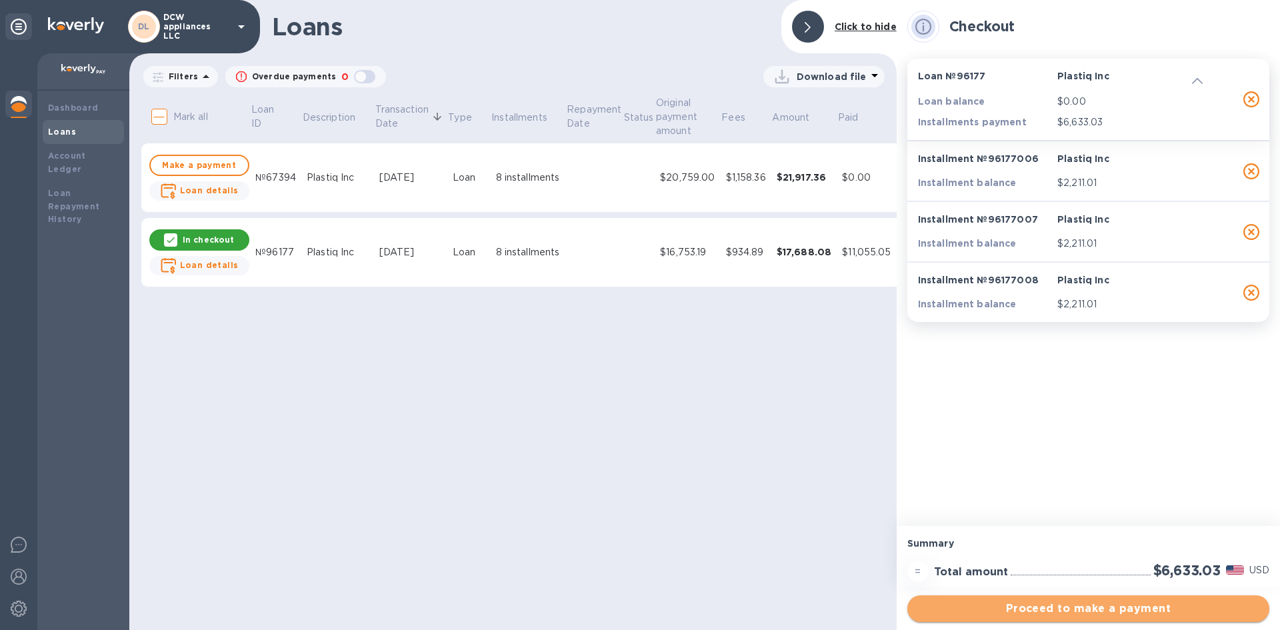
click at [1146, 615] on span "Proceed to make a payment" at bounding box center [1088, 609] width 341 height 16
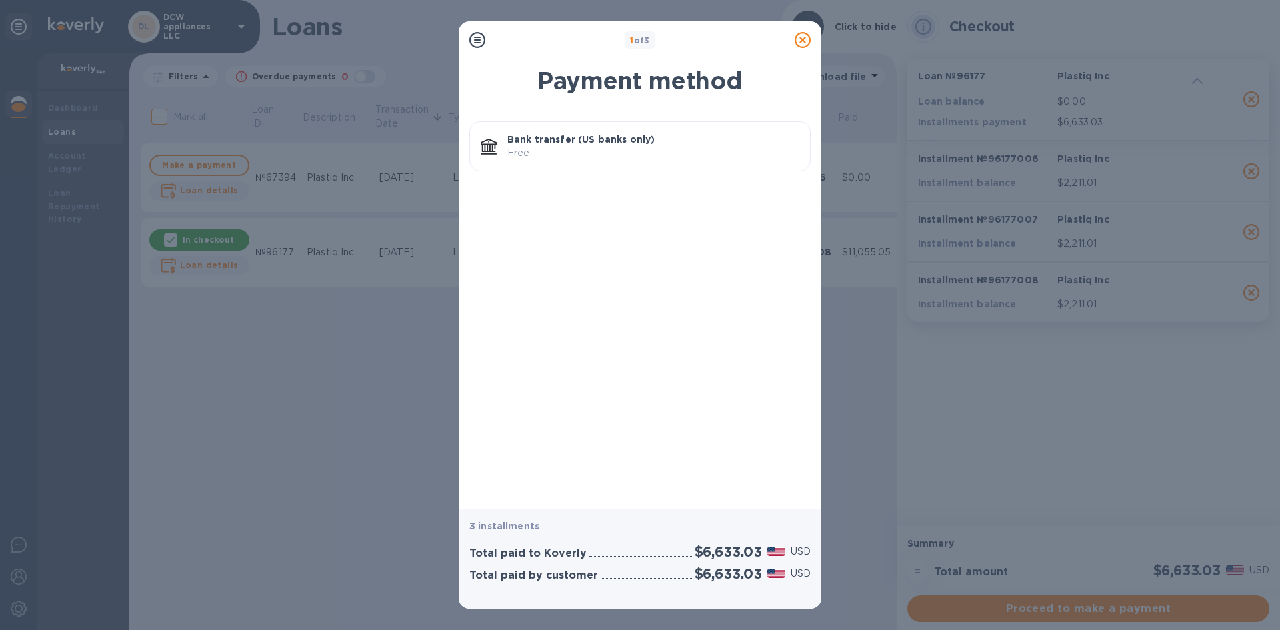
click at [718, 165] on div "Bank transfer (US banks only) Free" at bounding box center [653, 146] width 303 height 38
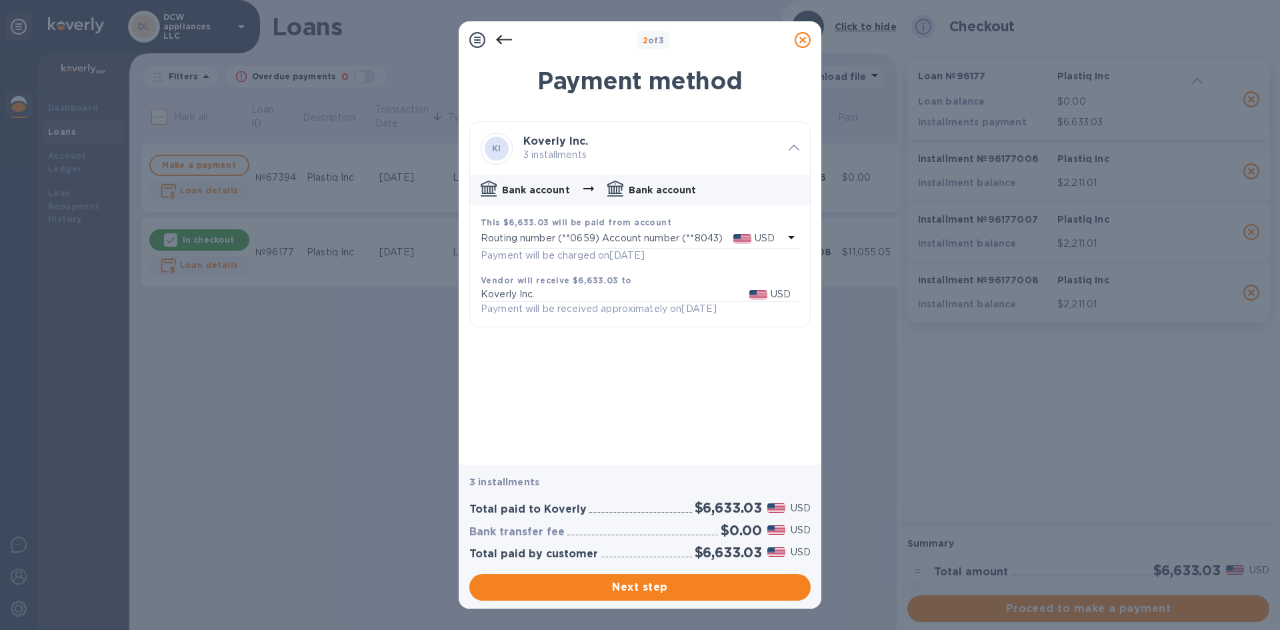
click at [798, 41] on icon at bounding box center [802, 40] width 16 height 16
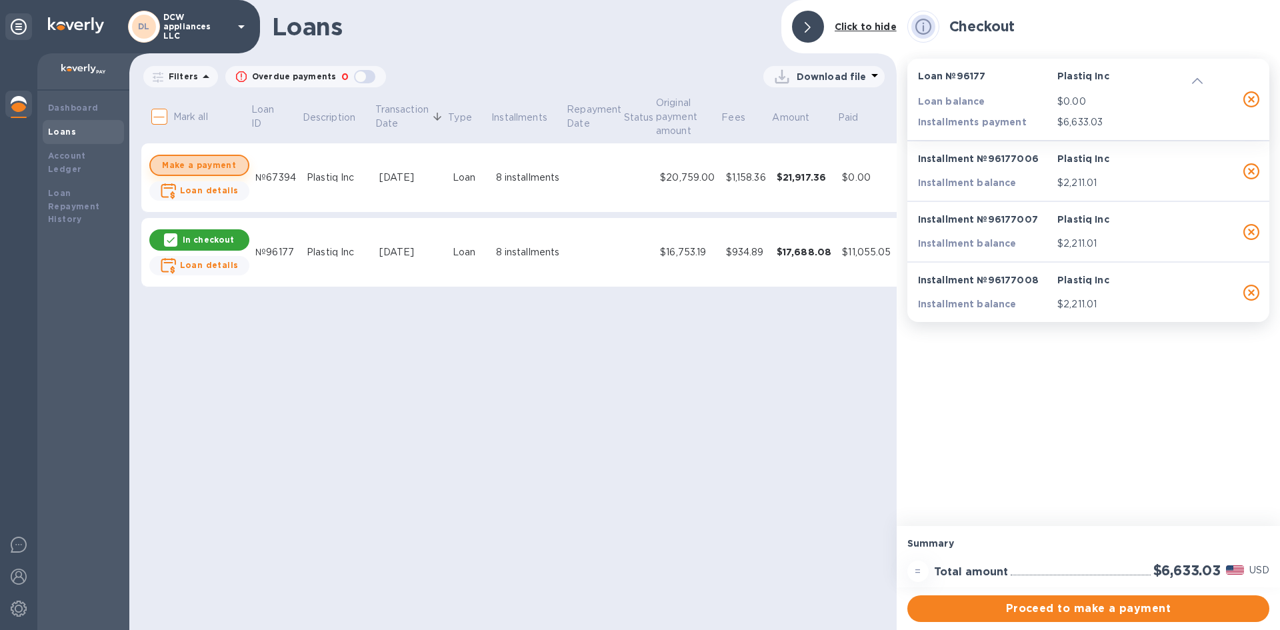
click at [215, 163] on span "Make a payment" at bounding box center [199, 165] width 76 height 16
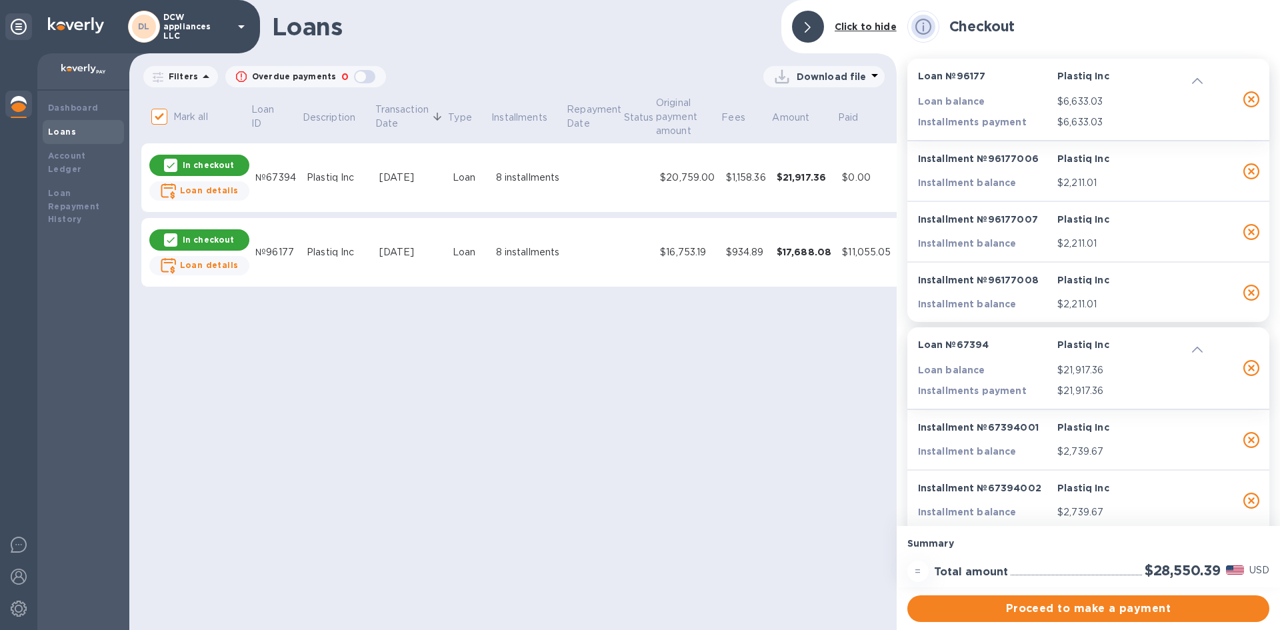
click at [232, 162] on div "In checkout" at bounding box center [199, 165] width 100 height 21
checkbox input "false"
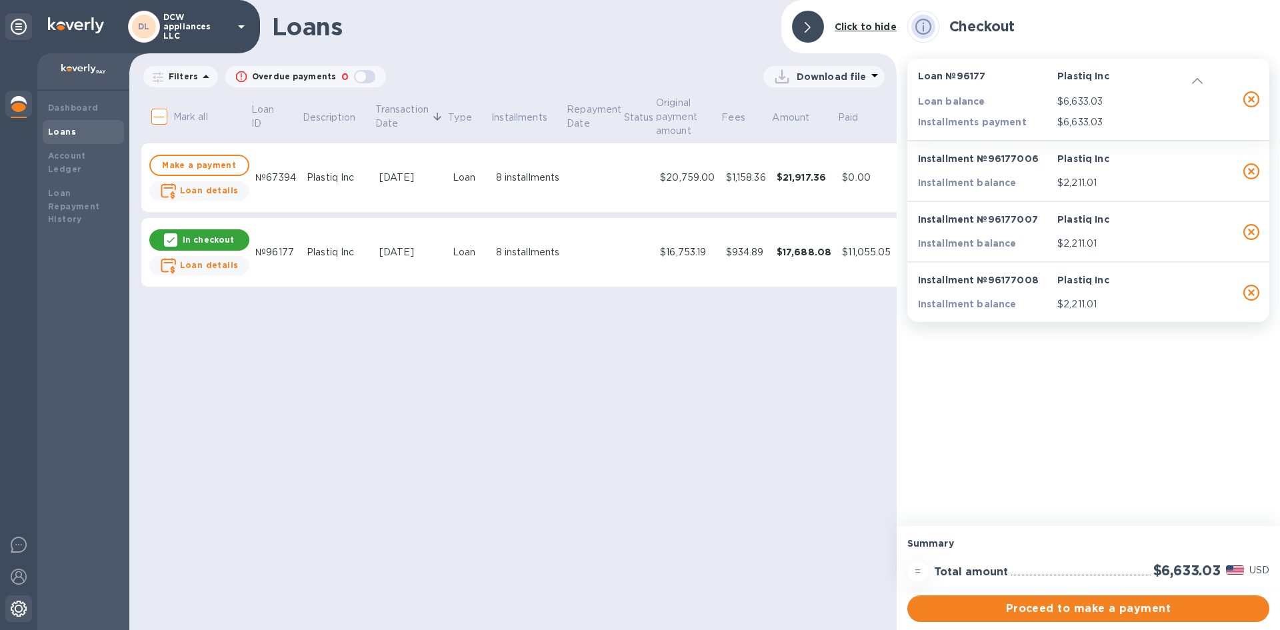
click at [17, 611] on img at bounding box center [19, 609] width 16 height 16
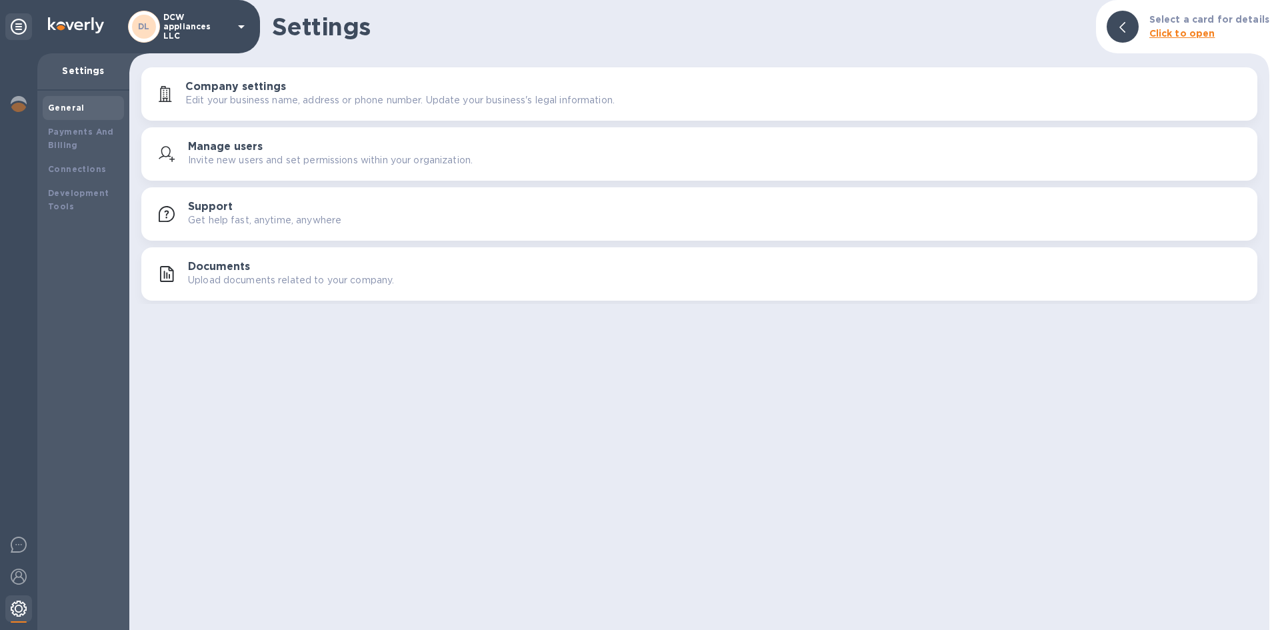
click at [17, 611] on img at bounding box center [19, 609] width 16 height 16
click at [21, 582] on img at bounding box center [19, 577] width 16 height 16
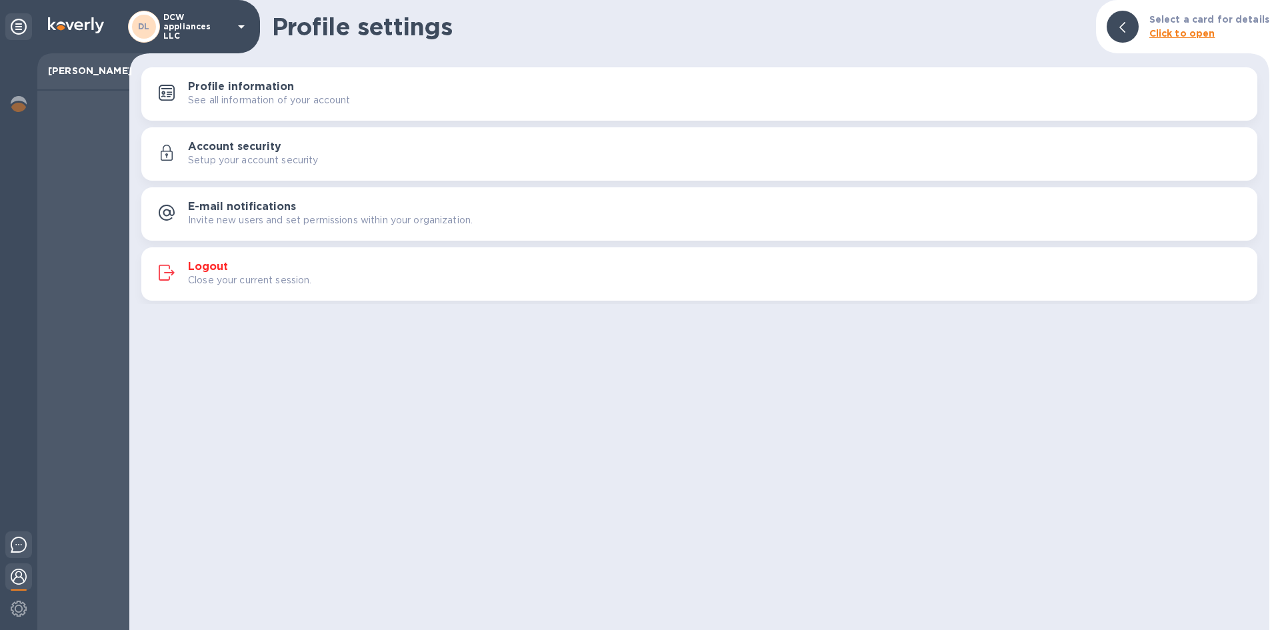
click at [13, 555] on div at bounding box center [18, 546] width 27 height 31
click at [238, 29] on icon at bounding box center [241, 27] width 16 height 16
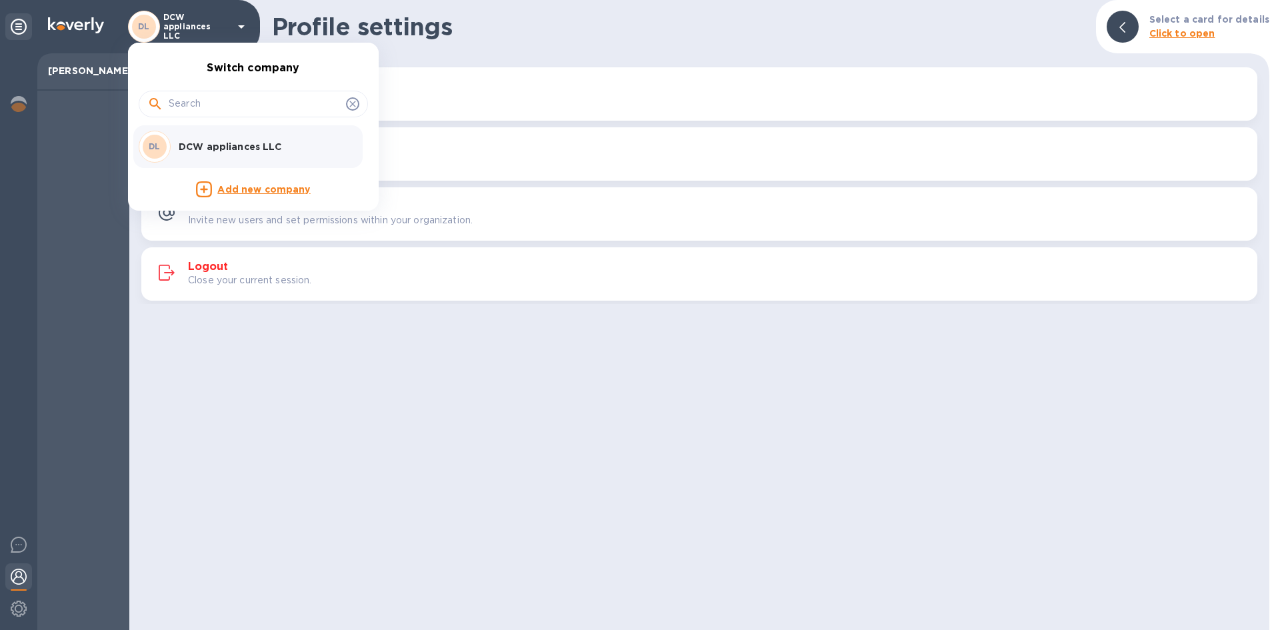
drag, startPoint x: 27, startPoint y: 103, endPoint x: 19, endPoint y: 102, distance: 8.1
click at [27, 103] on div at bounding box center [640, 315] width 1280 height 630
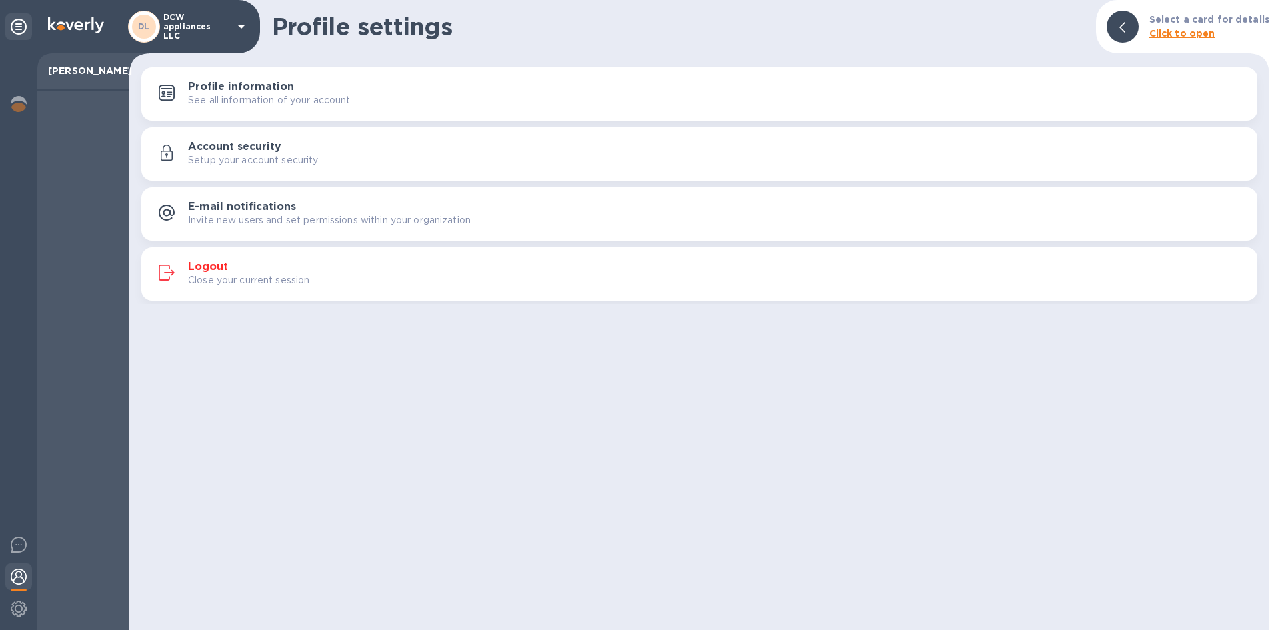
click at [19, 102] on div "Switch company DL DCW appliances LLC Add new company" at bounding box center [640, 315] width 1280 height 630
